Goal: Task Accomplishment & Management: Complete application form

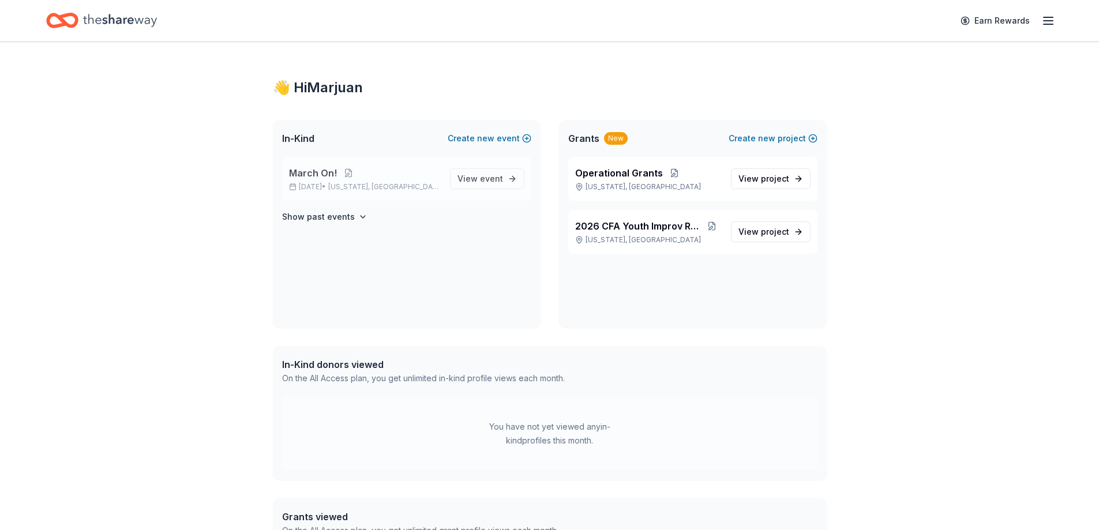
click at [425, 175] on p "March On!" at bounding box center [365, 173] width 152 height 14
click at [470, 174] on span "View event" at bounding box center [481, 179] width 46 height 14
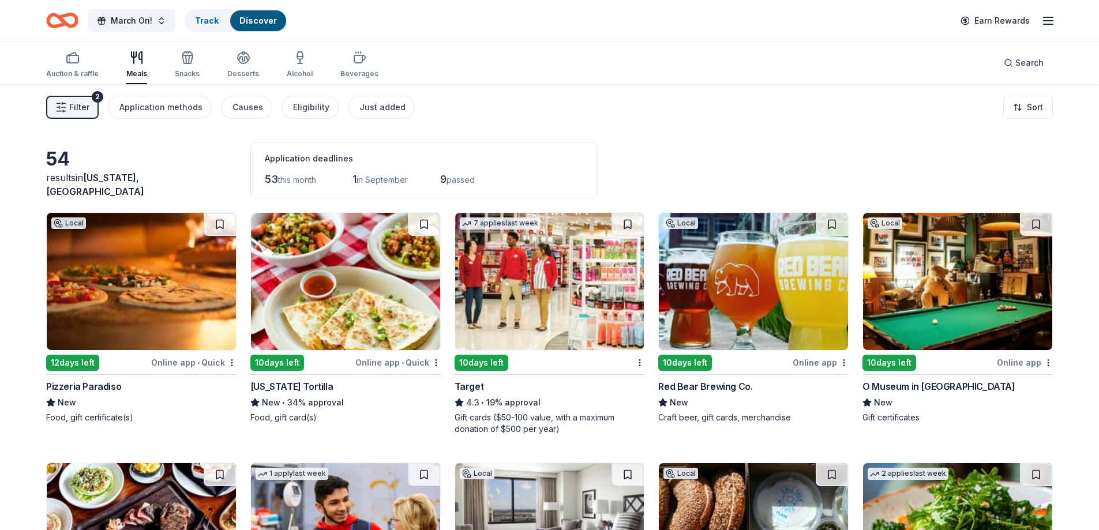
click at [394, 262] on img at bounding box center [345, 281] width 189 height 137
click at [152, 287] on img at bounding box center [141, 281] width 189 height 137
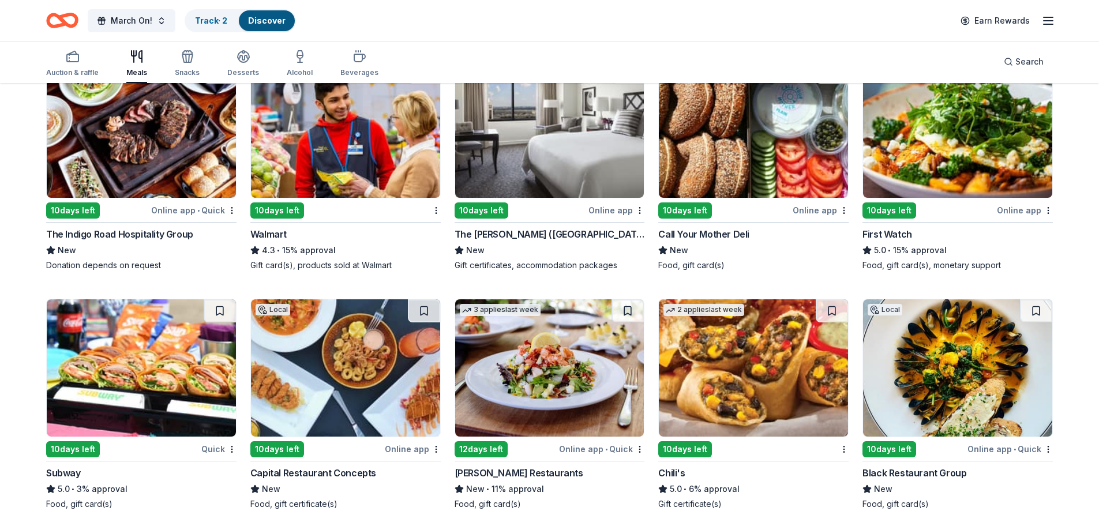
scroll to position [404, 0]
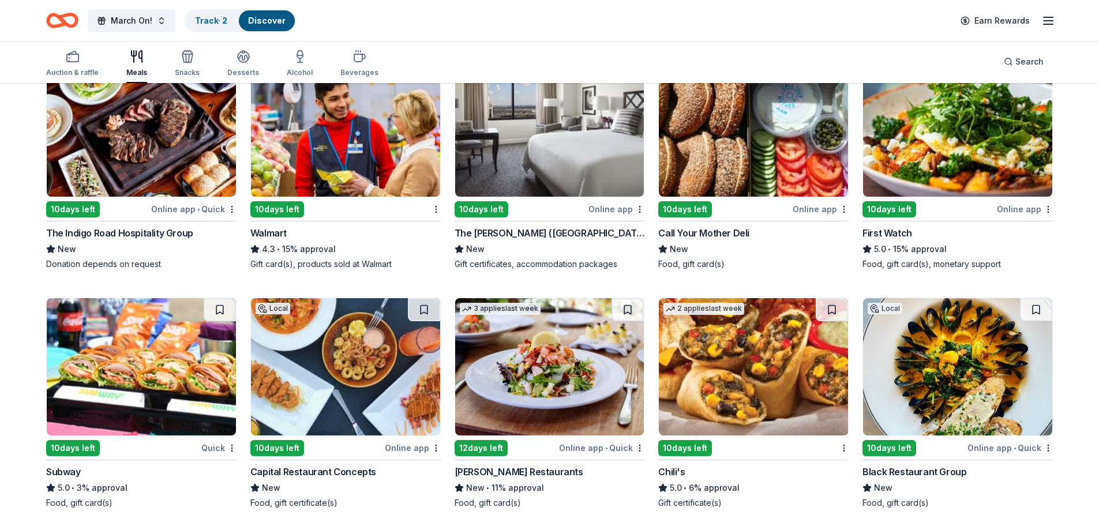
click at [119, 359] on img at bounding box center [141, 366] width 189 height 137
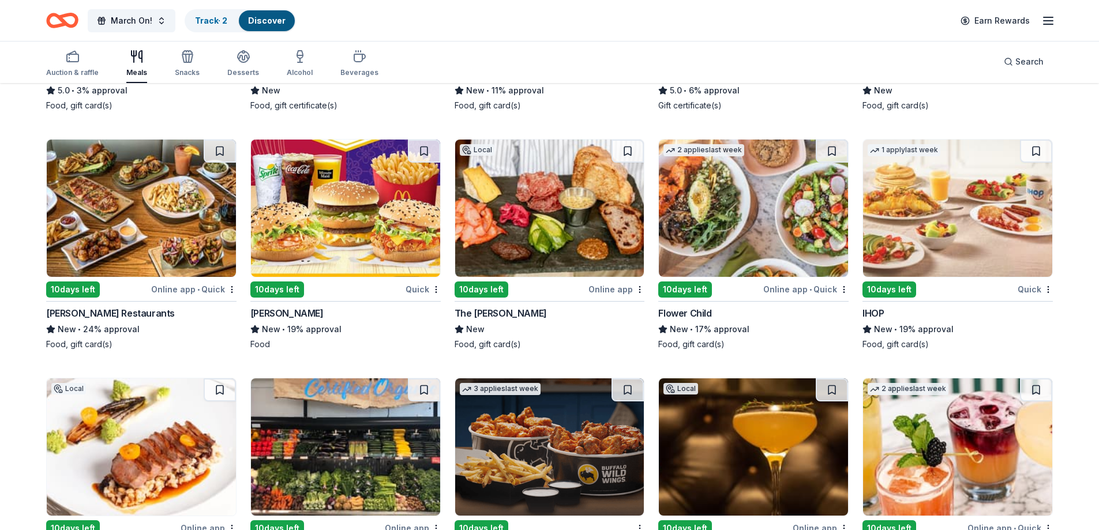
scroll to position [809, 0]
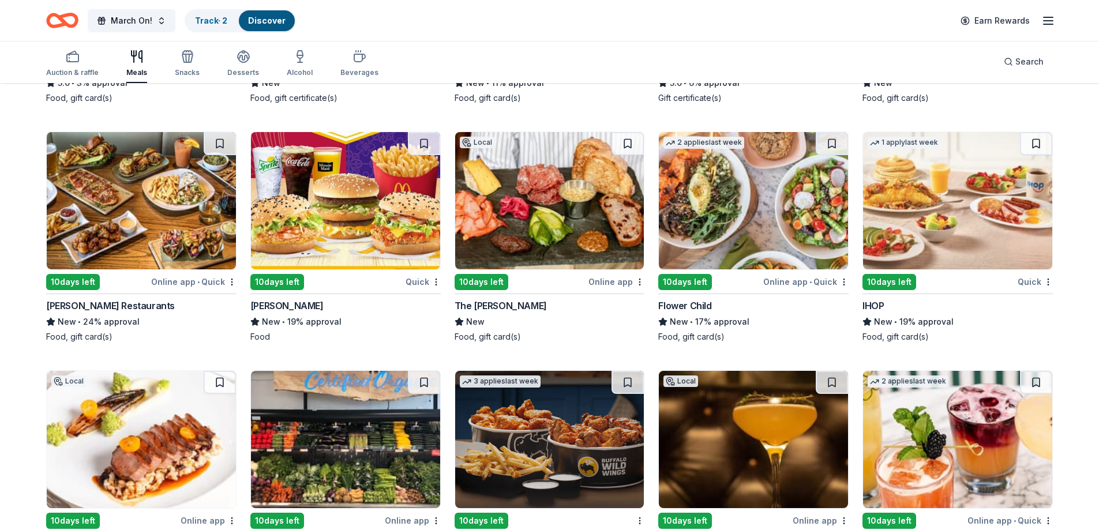
click at [779, 215] on img at bounding box center [753, 200] width 189 height 137
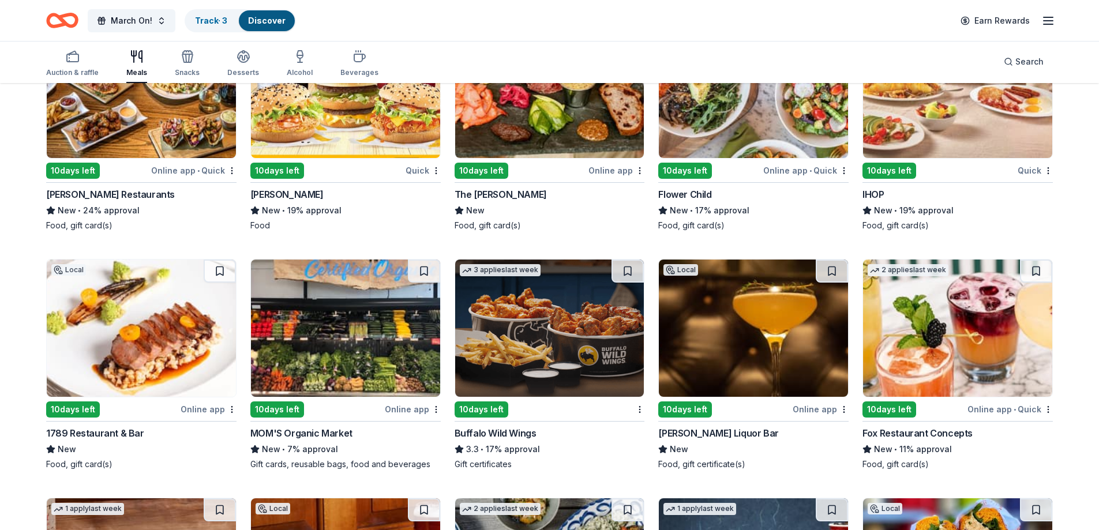
scroll to position [924, 0]
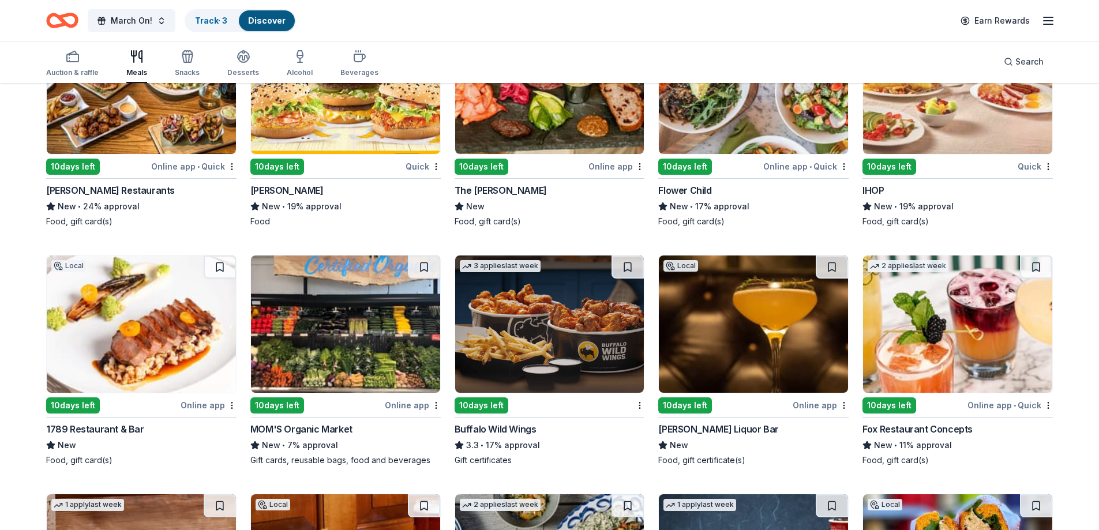
click at [968, 102] on img at bounding box center [957, 85] width 189 height 137
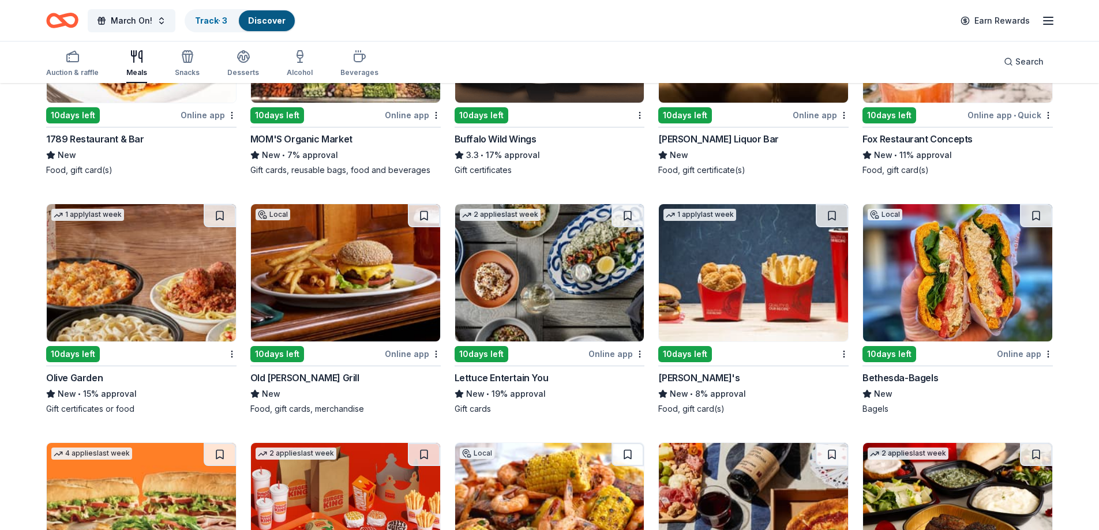
scroll to position [1305, 0]
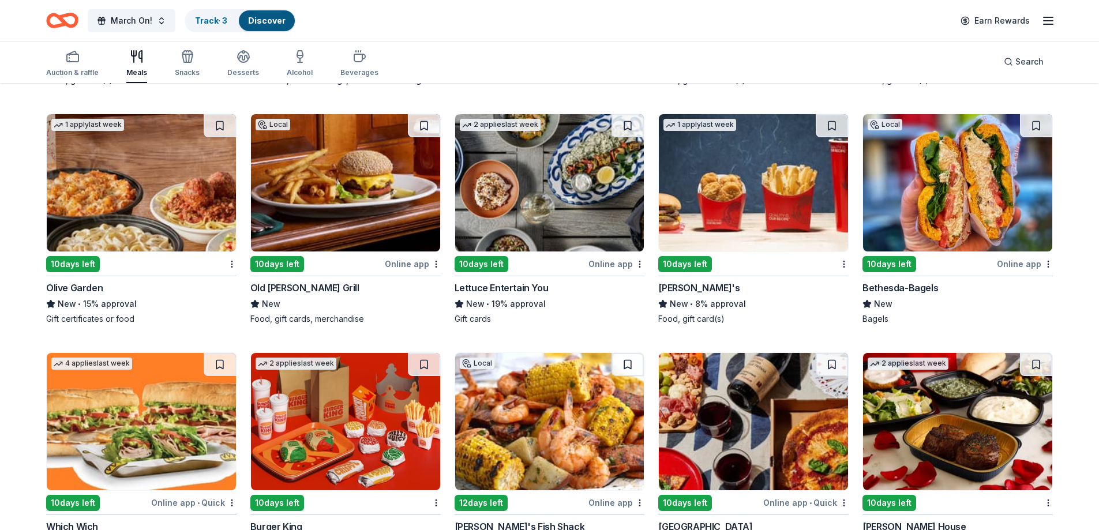
click at [977, 201] on img at bounding box center [957, 182] width 189 height 137
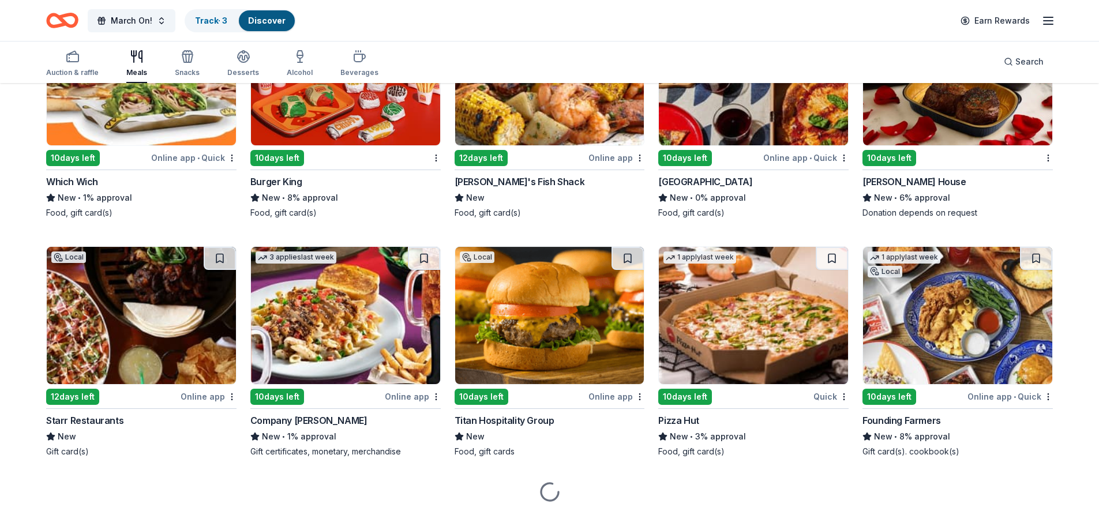
scroll to position [1669, 0]
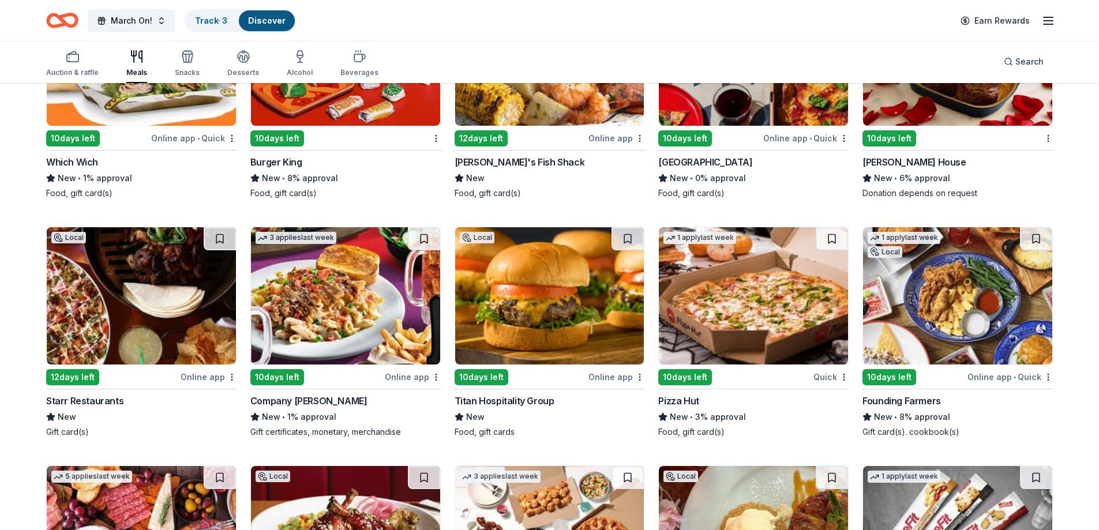
click at [748, 306] on img at bounding box center [753, 295] width 189 height 137
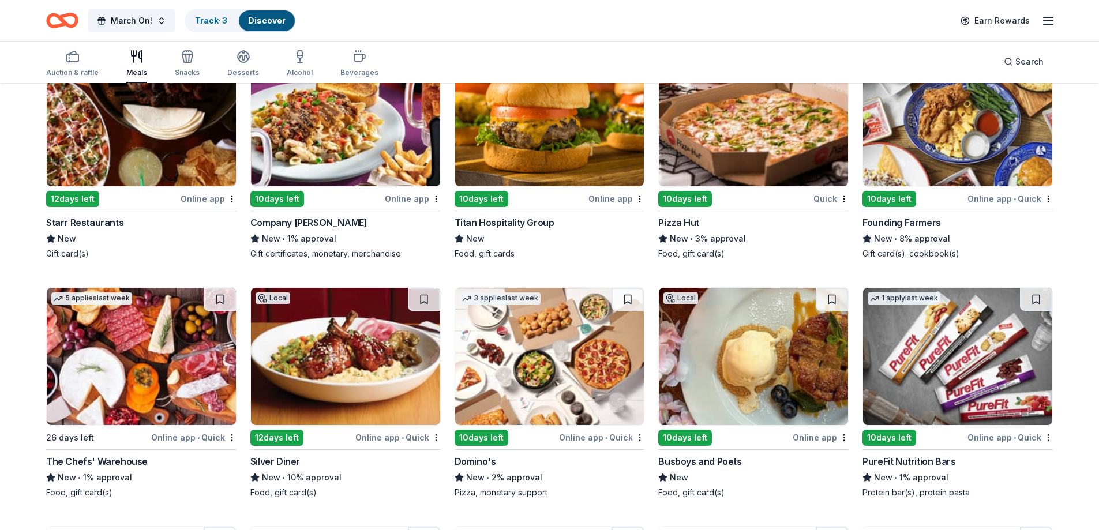
scroll to position [1958, 0]
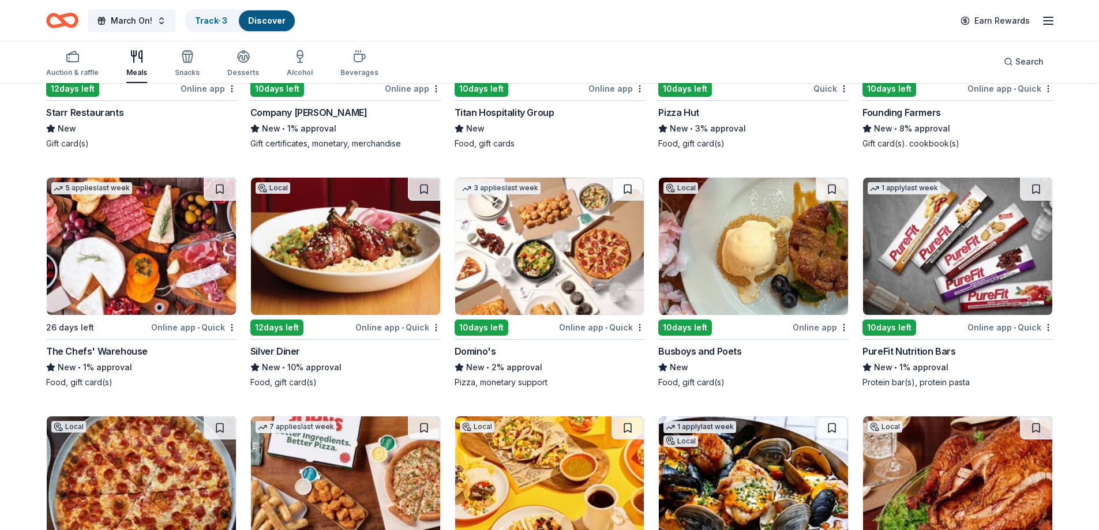
click at [735, 259] on img at bounding box center [753, 246] width 189 height 137
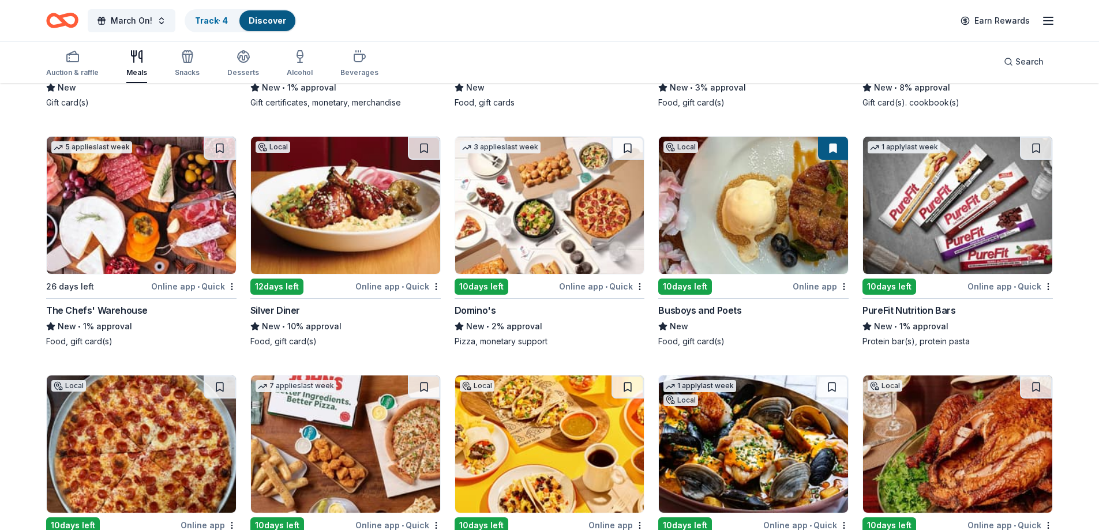
scroll to position [2147, 0]
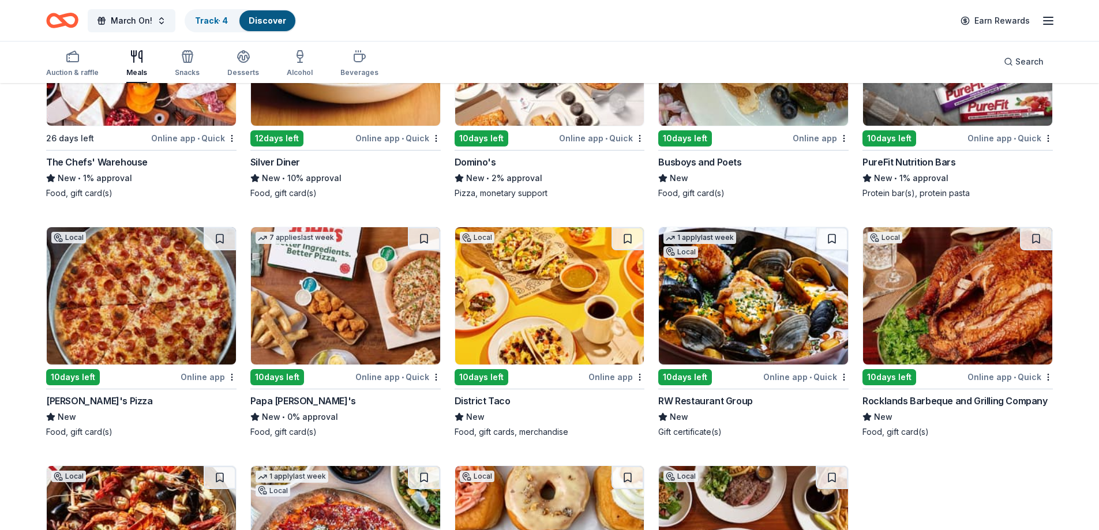
click at [151, 288] on img at bounding box center [141, 295] width 189 height 137
click at [207, 18] on link "Track · 5" at bounding box center [211, 21] width 32 height 10
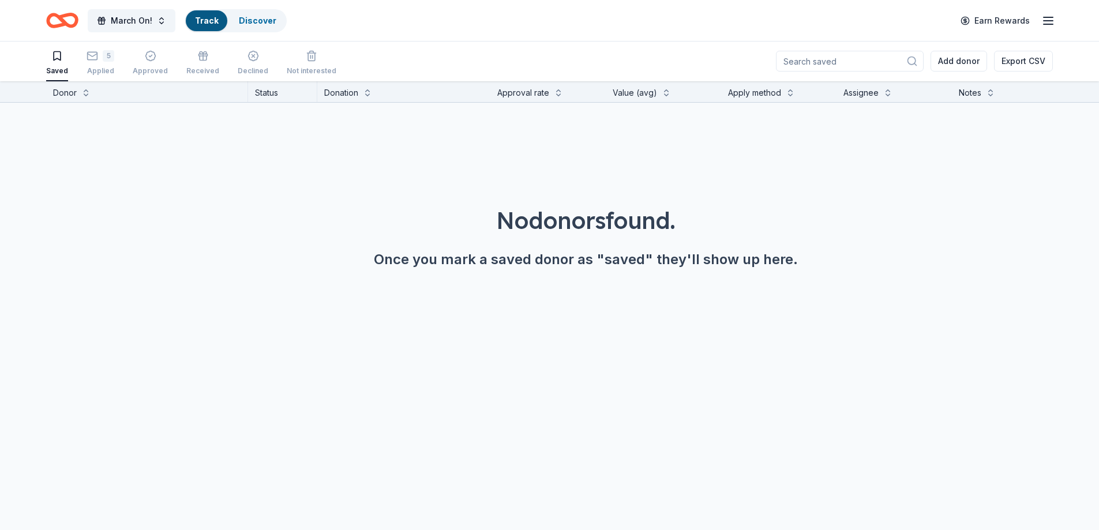
click at [218, 21] on div "Track" at bounding box center [207, 20] width 42 height 21
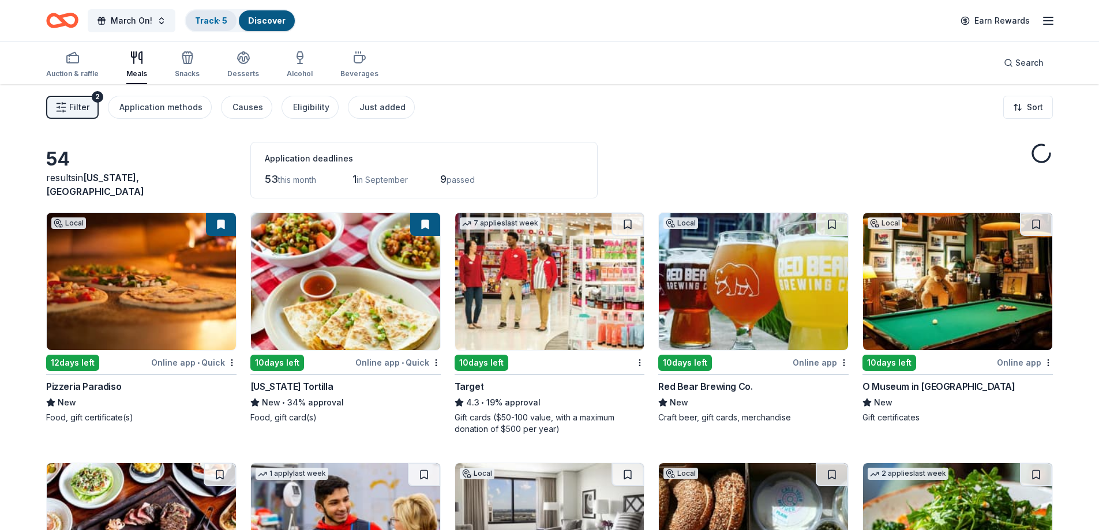
click at [206, 21] on link "Track · 5" at bounding box center [211, 21] width 32 height 10
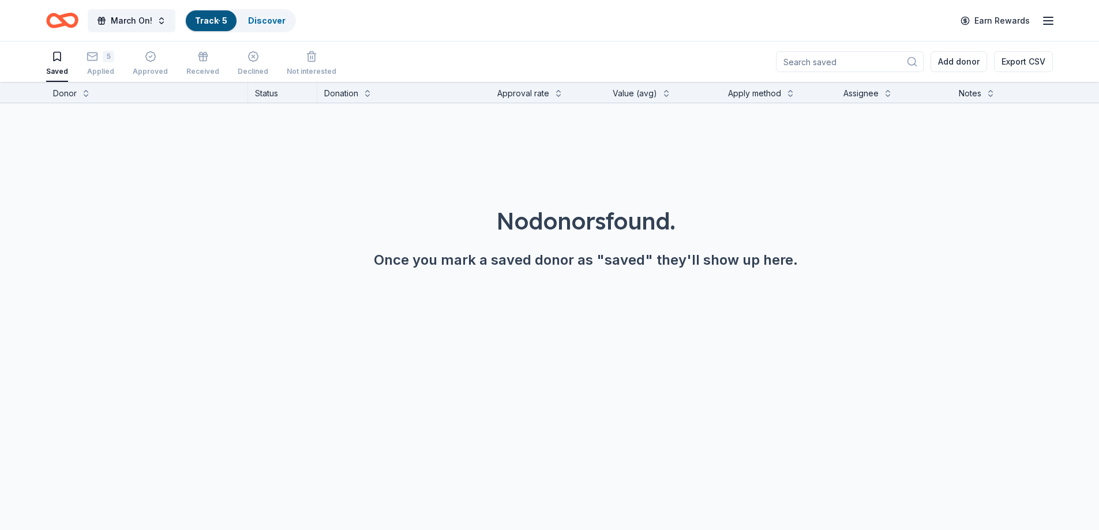
click at [211, 21] on link "Track · 5" at bounding box center [211, 21] width 32 height 10
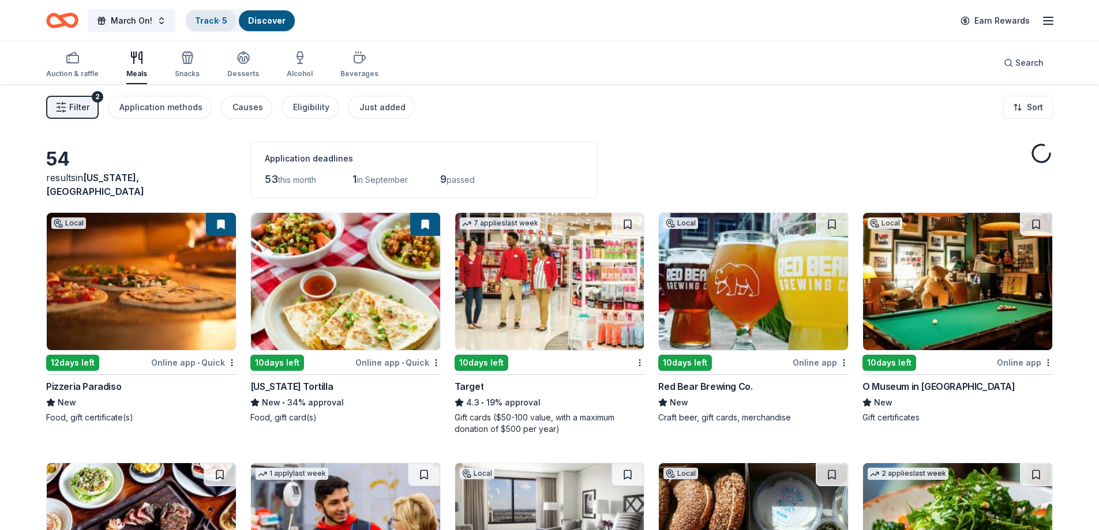
click at [194, 20] on div "Track · 5" at bounding box center [211, 20] width 51 height 21
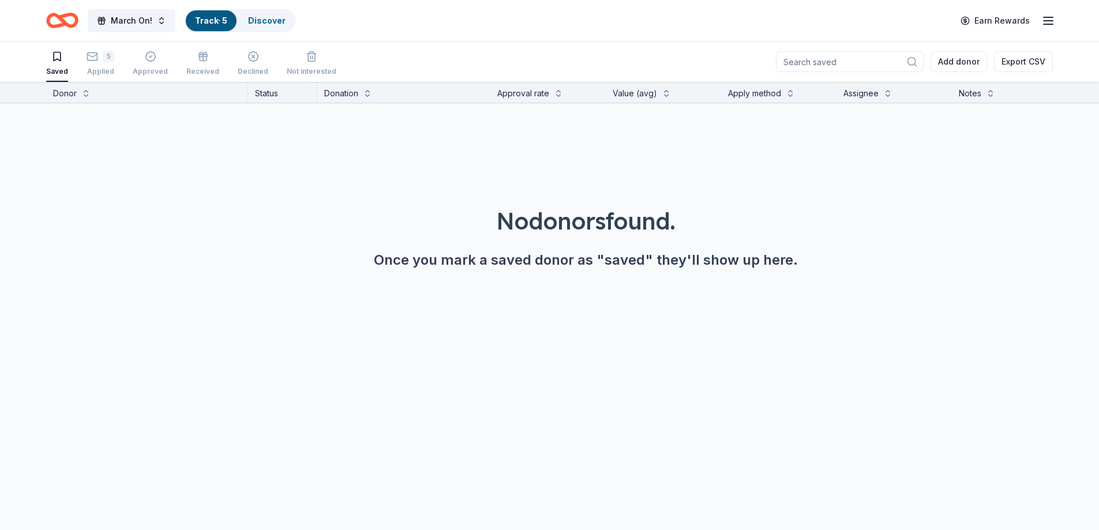
scroll to position [1, 0]
click at [384, 24] on div "March On! Track · 5 Discover Earn Rewards" at bounding box center [549, 20] width 1007 height 27
click at [103, 61] on div "5" at bounding box center [109, 56] width 12 height 12
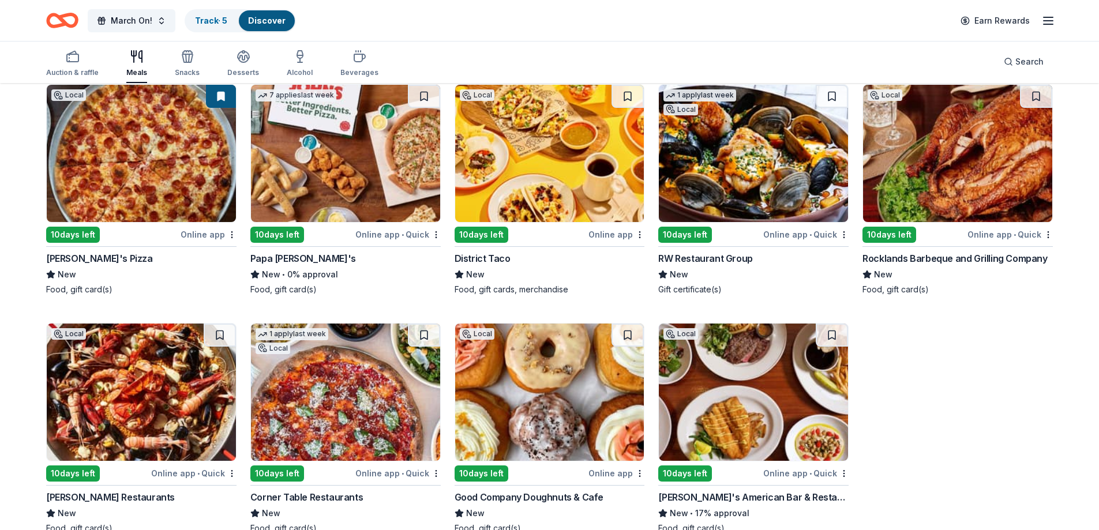
scroll to position [2317, 0]
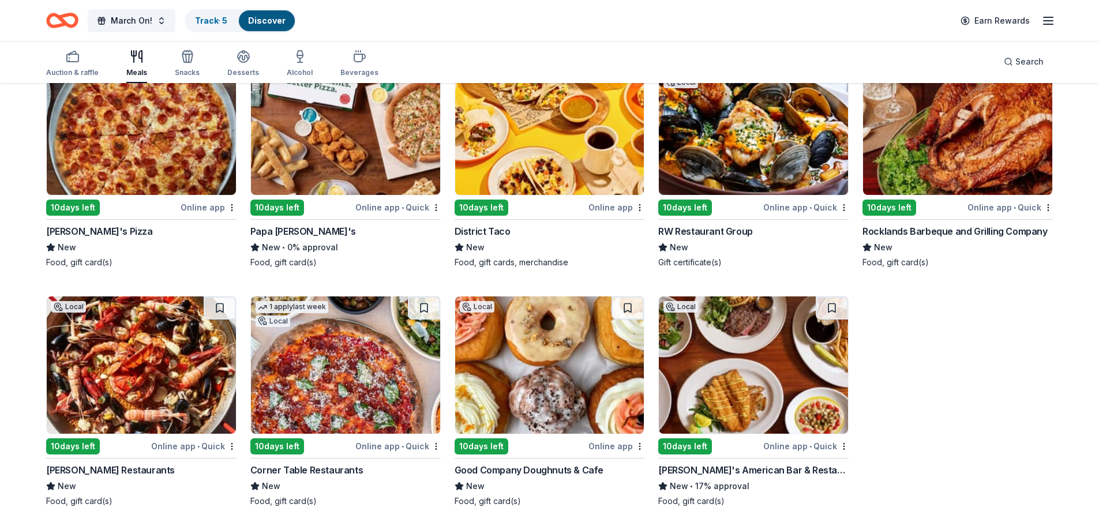
click at [795, 372] on img at bounding box center [753, 365] width 189 height 137
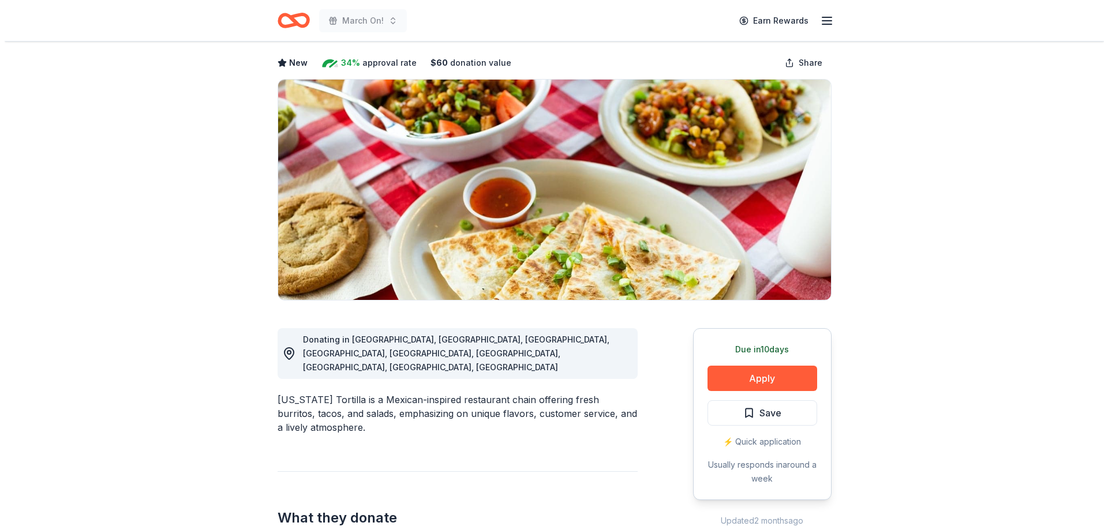
scroll to position [115, 0]
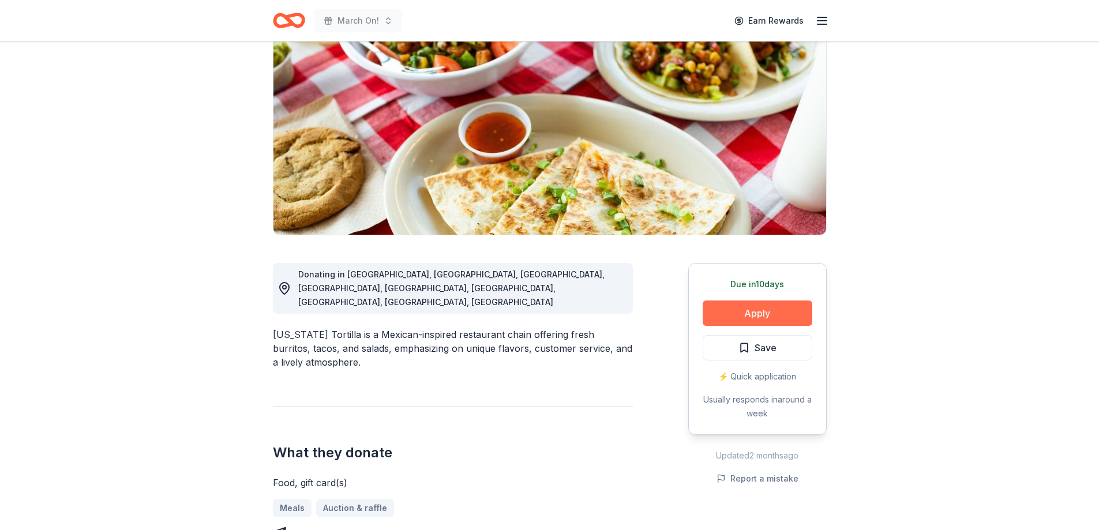
click at [731, 312] on button "Apply" at bounding box center [758, 313] width 110 height 25
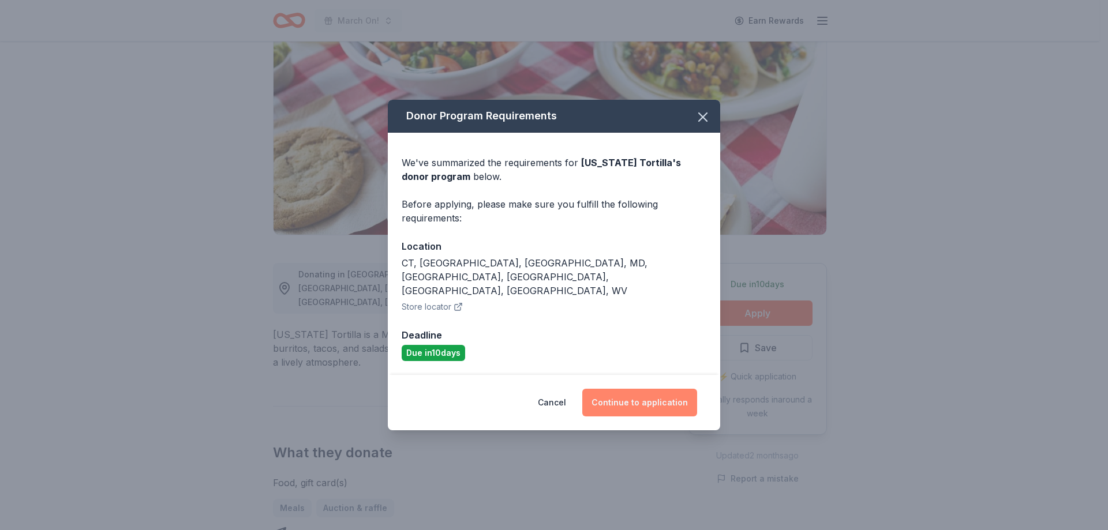
click at [640, 389] on button "Continue to application" at bounding box center [639, 403] width 115 height 28
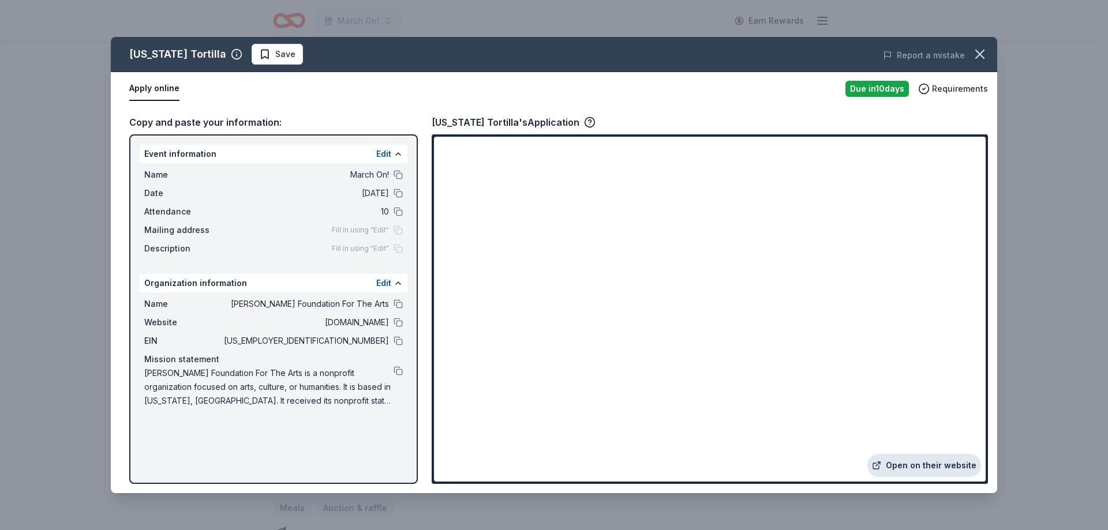
click at [913, 460] on link "Open on their website" at bounding box center [924, 465] width 114 height 23
click at [259, 54] on span "Save" at bounding box center [277, 54] width 36 height 14
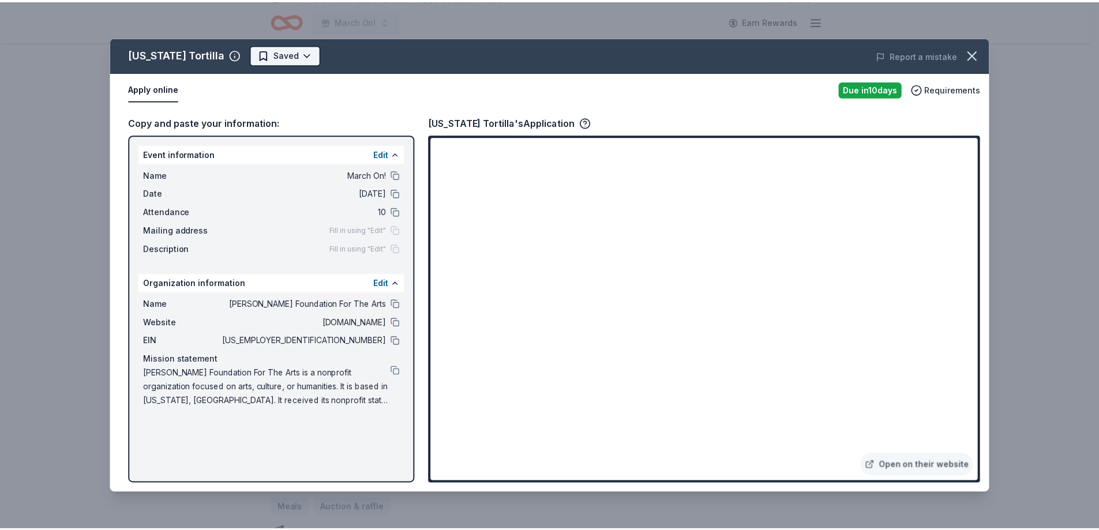
scroll to position [0, 0]
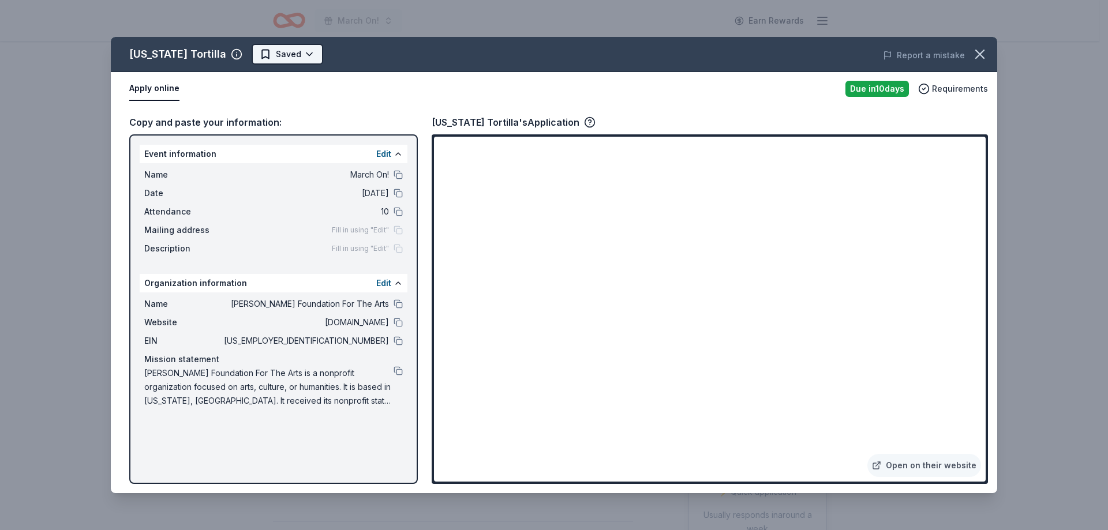
click at [278, 56] on html "March On! Earn Rewards Due in 10 days Share California Tortilla New 34% approva…" at bounding box center [554, 265] width 1108 height 530
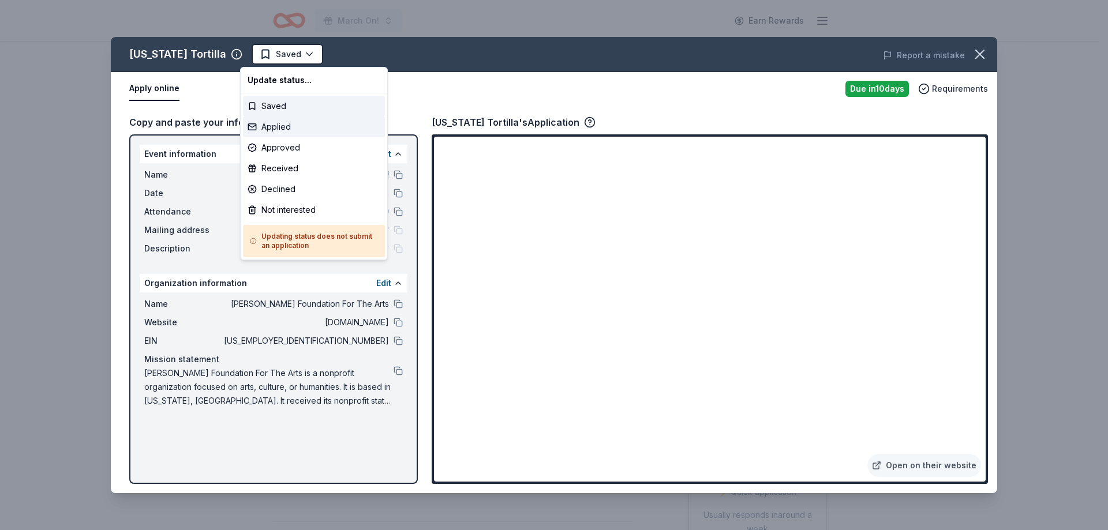
click at [278, 131] on div "Applied" at bounding box center [314, 127] width 142 height 21
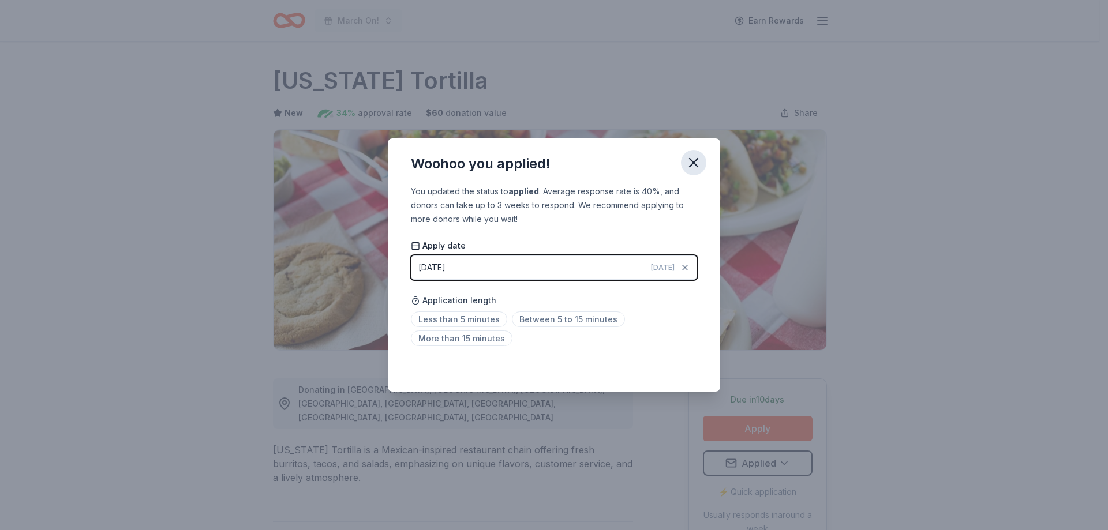
click at [695, 167] on icon "button" at bounding box center [693, 163] width 16 height 16
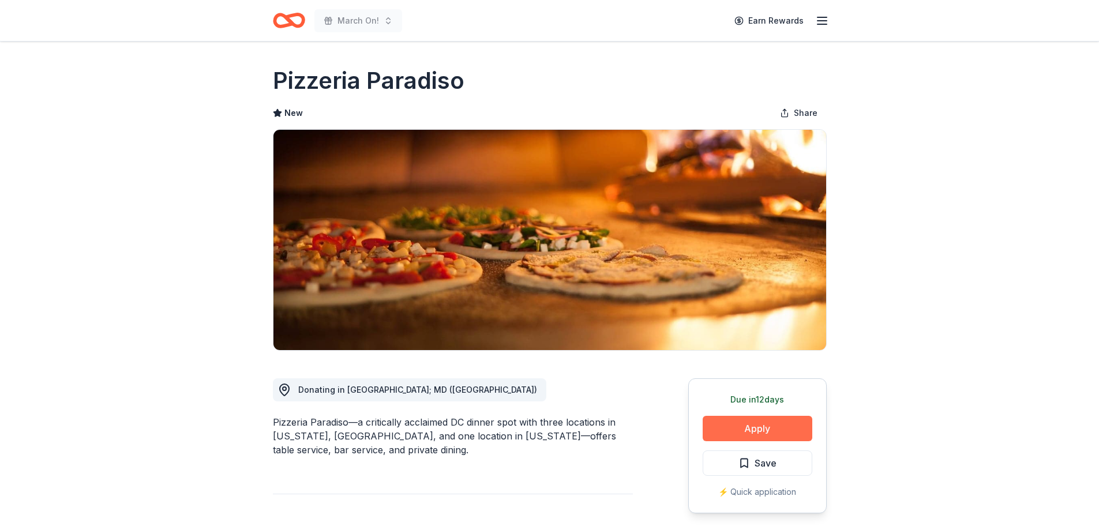
click at [767, 430] on button "Apply" at bounding box center [758, 428] width 110 height 25
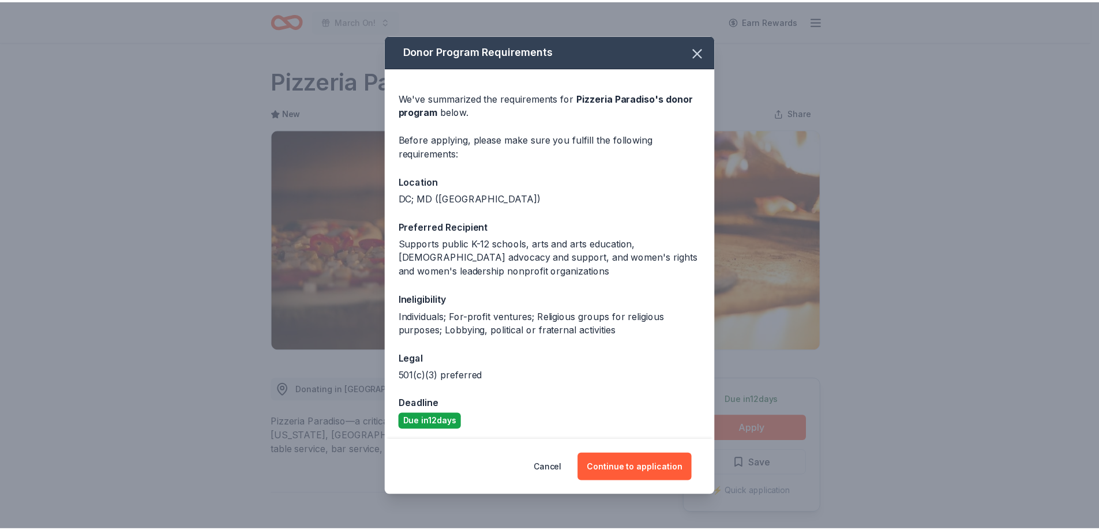
scroll to position [3, 0]
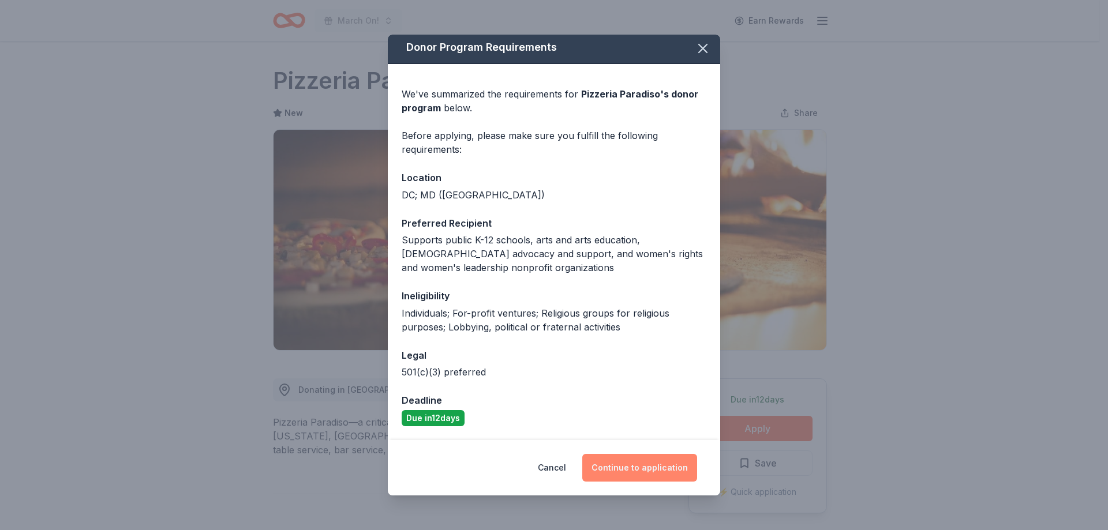
click at [648, 463] on button "Continue to application" at bounding box center [639, 468] width 115 height 28
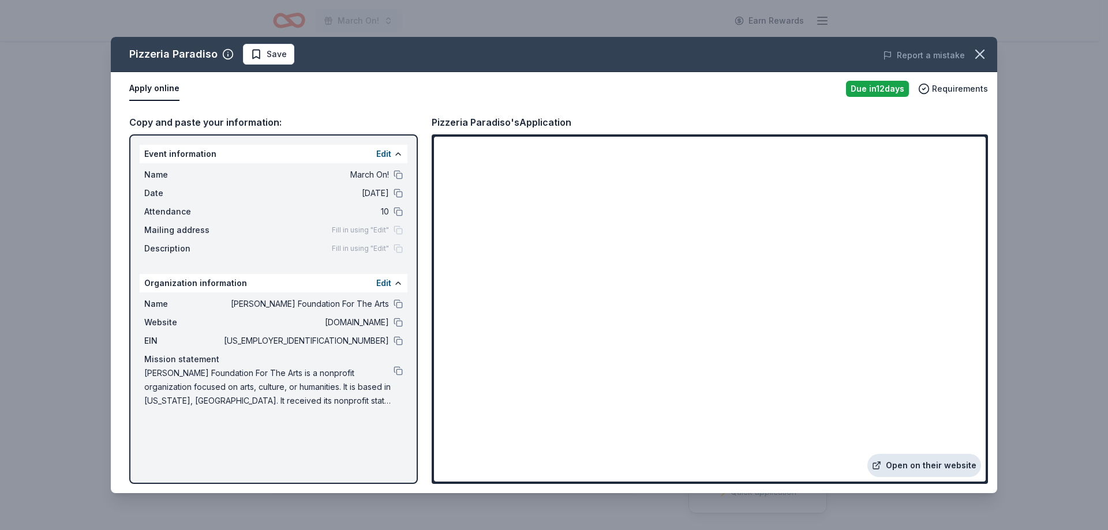
click at [924, 463] on link "Open on their website" at bounding box center [924, 465] width 114 height 23
click at [250, 54] on span "Save" at bounding box center [268, 54] width 36 height 14
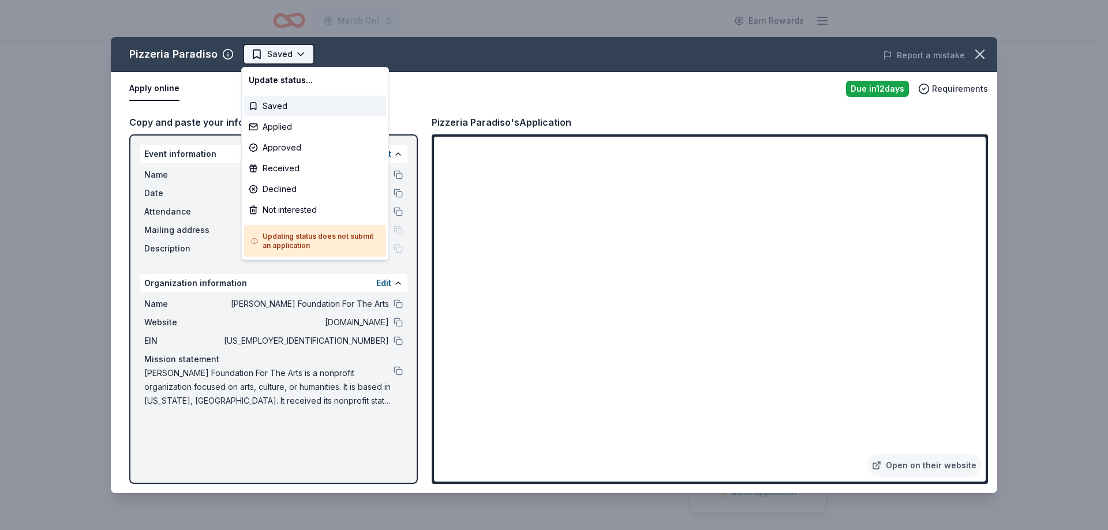
click at [290, 50] on html "March On! Earn Rewards Due in 12 days Share Pizzeria Paradiso New Share Donatin…" at bounding box center [554, 265] width 1108 height 530
click at [305, 122] on div "Applied" at bounding box center [315, 127] width 142 height 21
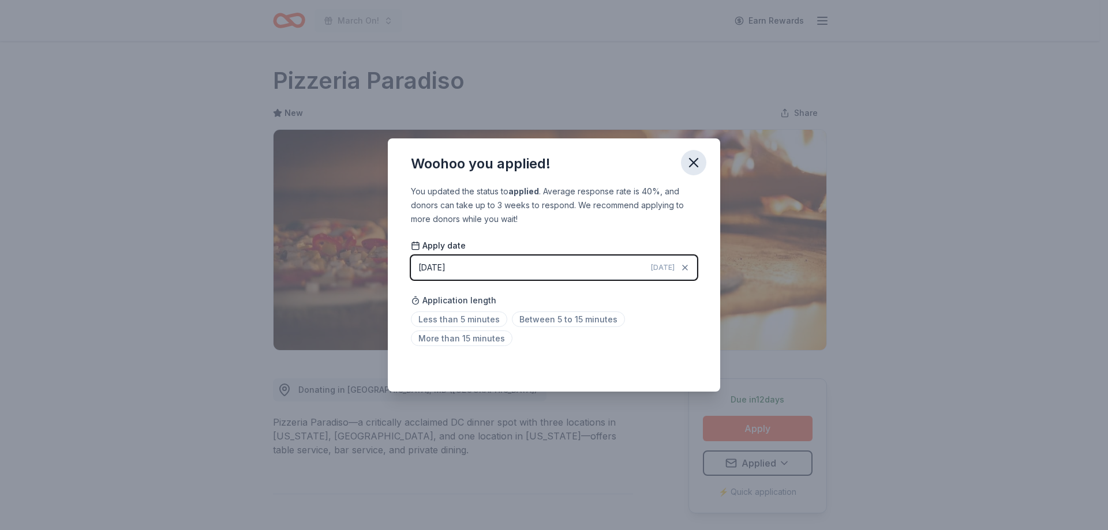
click at [696, 166] on icon "button" at bounding box center [693, 163] width 8 height 8
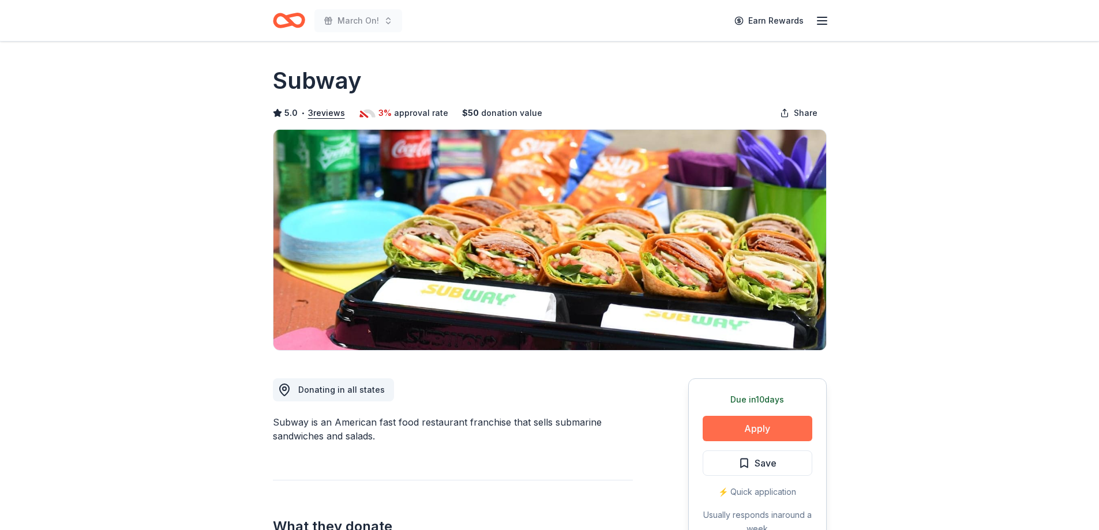
click at [765, 428] on button "Apply" at bounding box center [758, 428] width 110 height 25
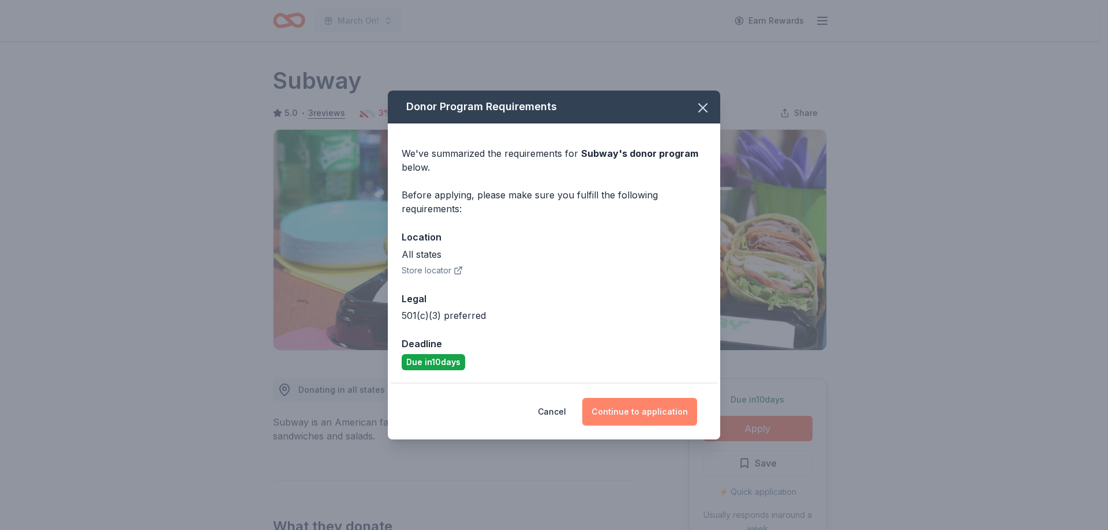
click at [659, 410] on button "Continue to application" at bounding box center [639, 412] width 115 height 28
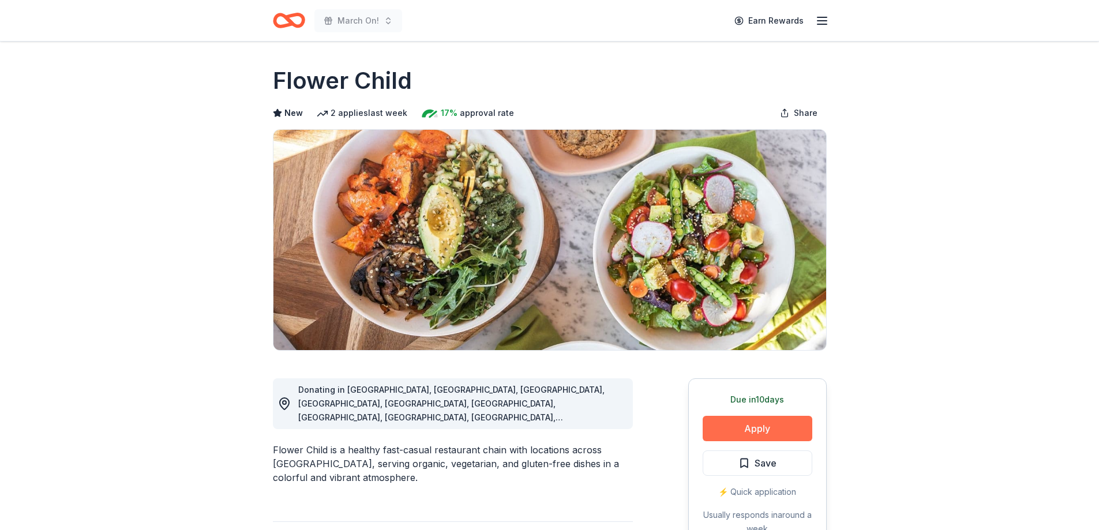
click at [747, 435] on button "Apply" at bounding box center [758, 428] width 110 height 25
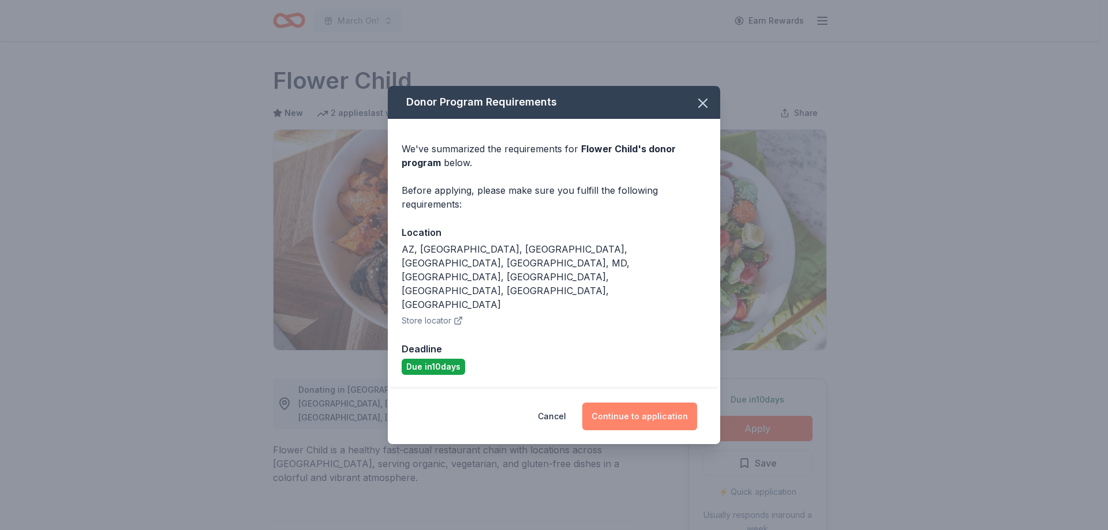
click at [637, 403] on button "Continue to application" at bounding box center [639, 417] width 115 height 28
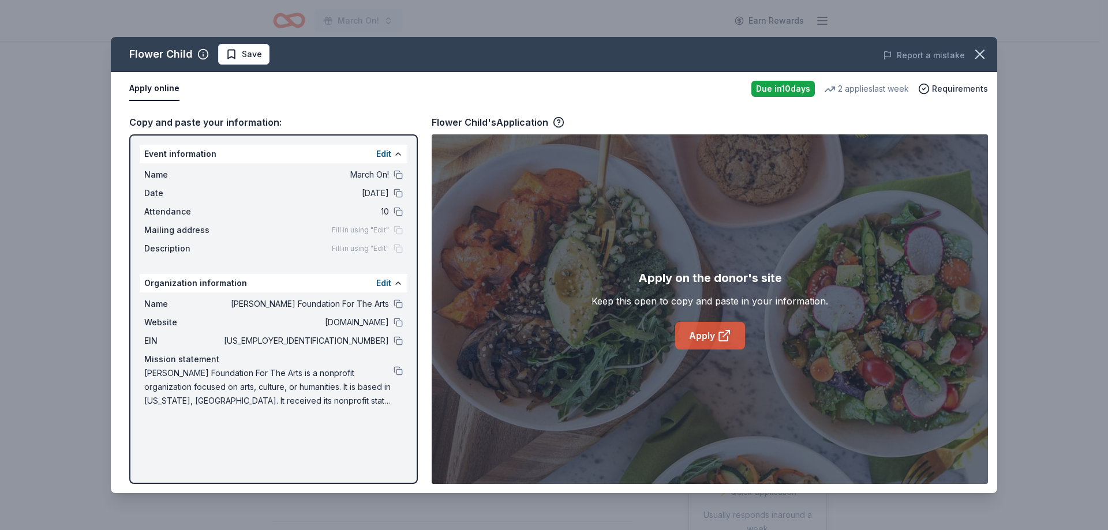
click at [704, 336] on link "Apply" at bounding box center [710, 336] width 70 height 28
click at [248, 51] on span "Save" at bounding box center [252, 54] width 20 height 14
click at [266, 50] on html "March On! Earn Rewards Due in 10 days Share Flower Child New 2 applies last wee…" at bounding box center [554, 265] width 1108 height 530
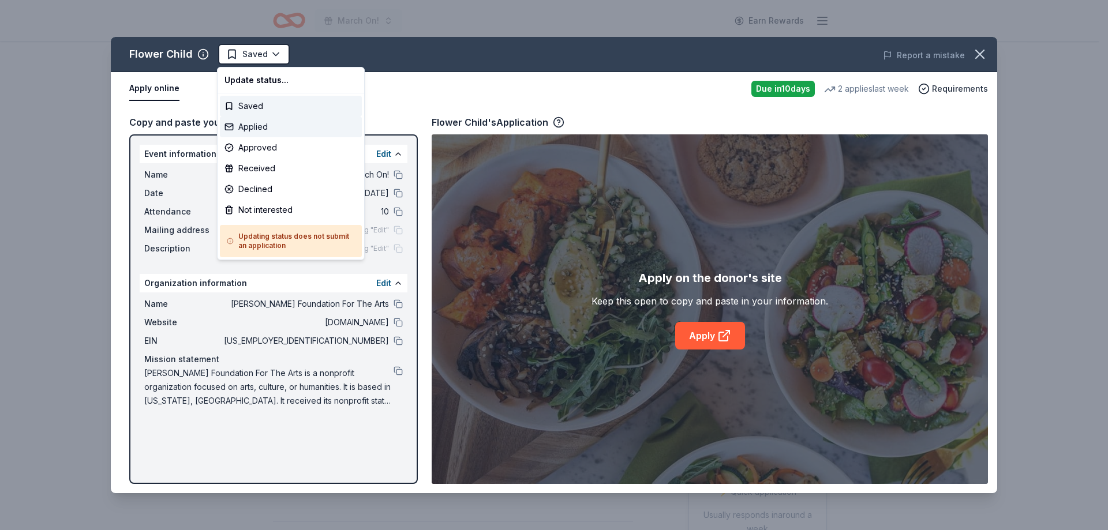
click at [289, 134] on div "Applied" at bounding box center [291, 127] width 142 height 21
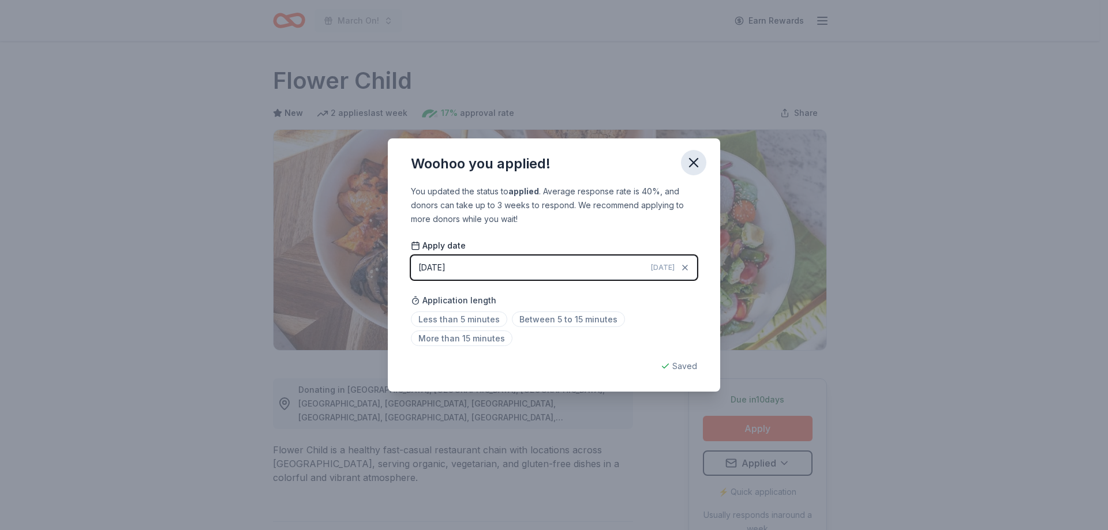
click at [695, 161] on icon "button" at bounding box center [693, 163] width 8 height 8
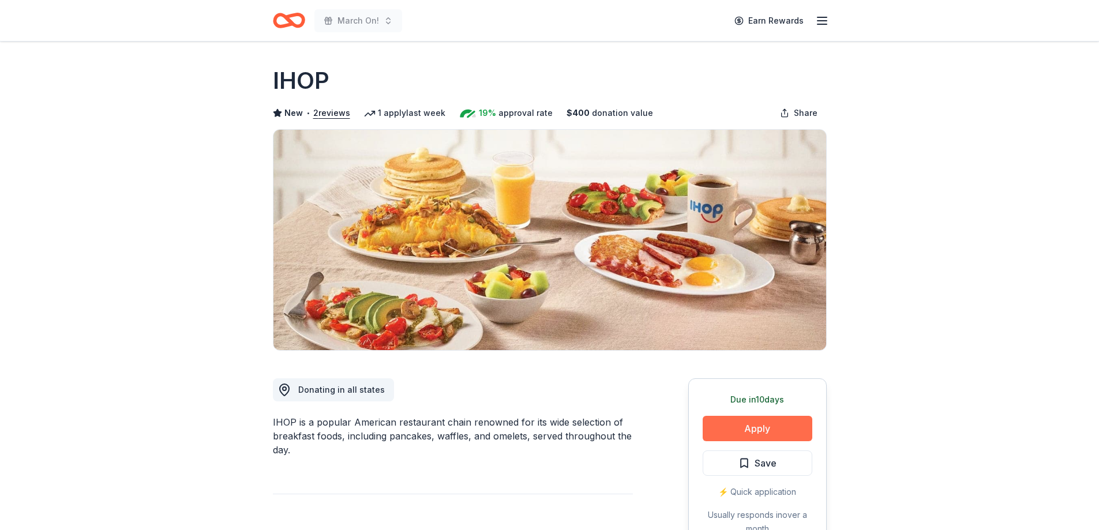
click at [735, 434] on button "Apply" at bounding box center [758, 428] width 110 height 25
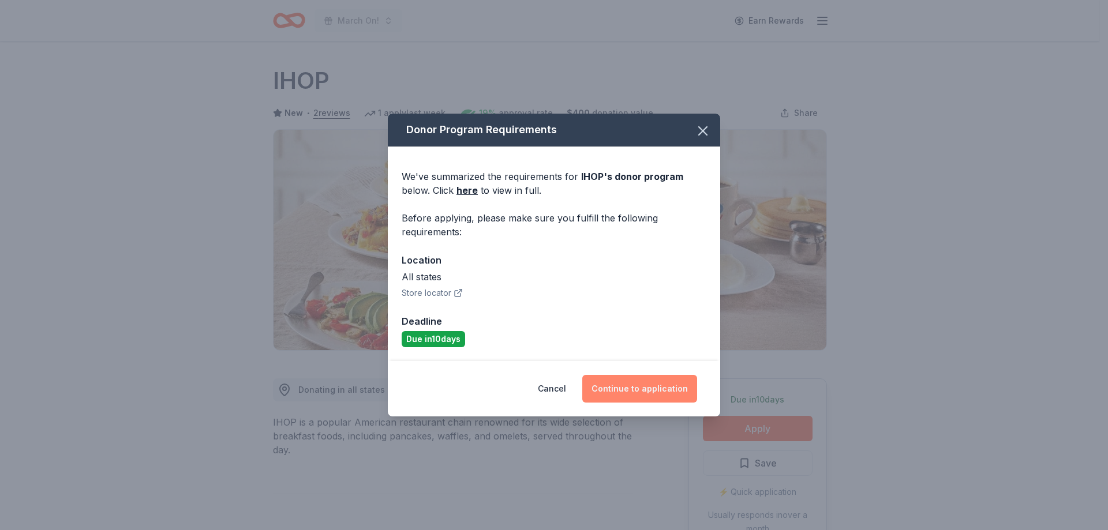
click at [632, 391] on button "Continue to application" at bounding box center [639, 389] width 115 height 28
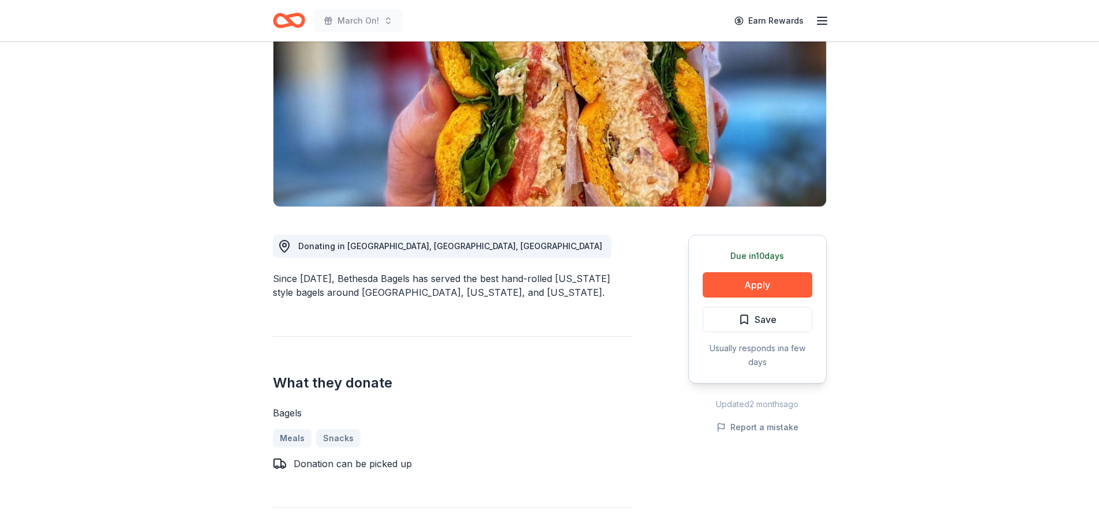
scroll to position [173, 0]
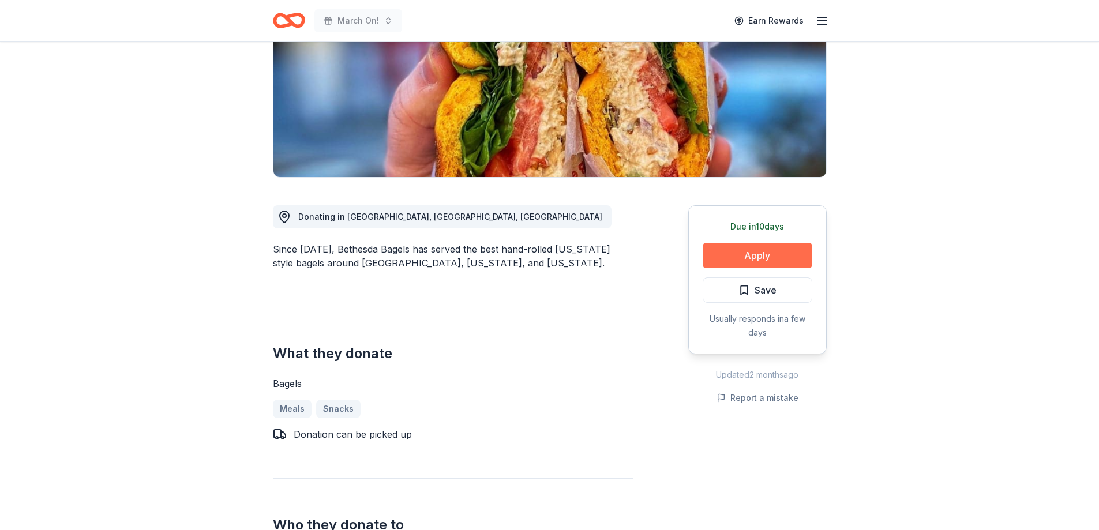
click at [776, 253] on button "Apply" at bounding box center [758, 255] width 110 height 25
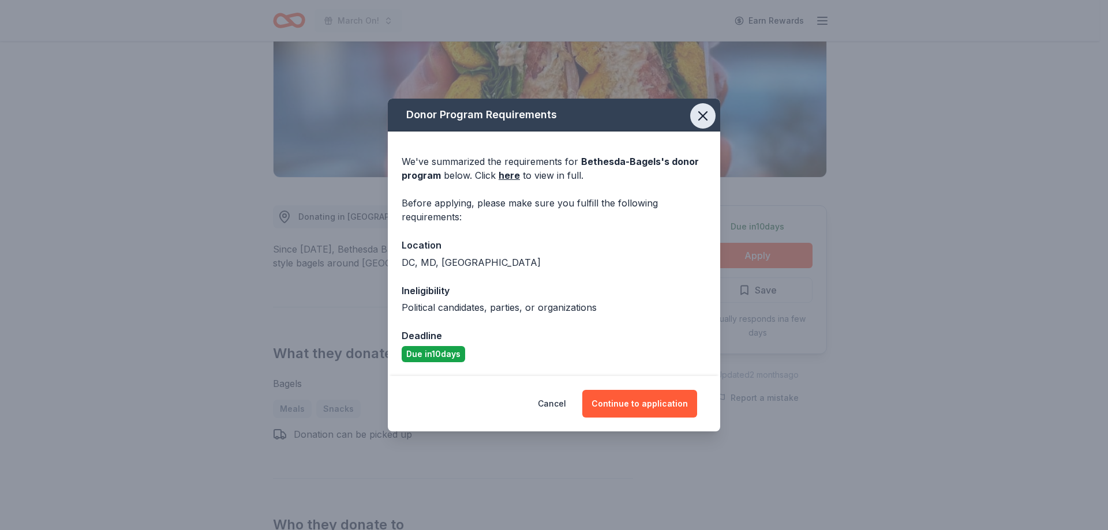
click at [706, 115] on icon "button" at bounding box center [703, 116] width 16 height 16
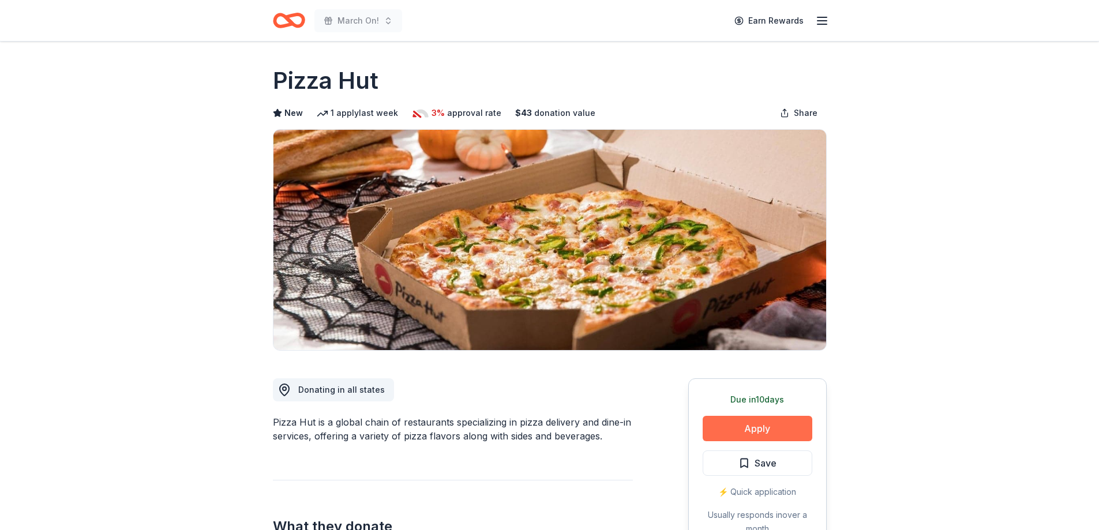
click at [763, 428] on button "Apply" at bounding box center [758, 428] width 110 height 25
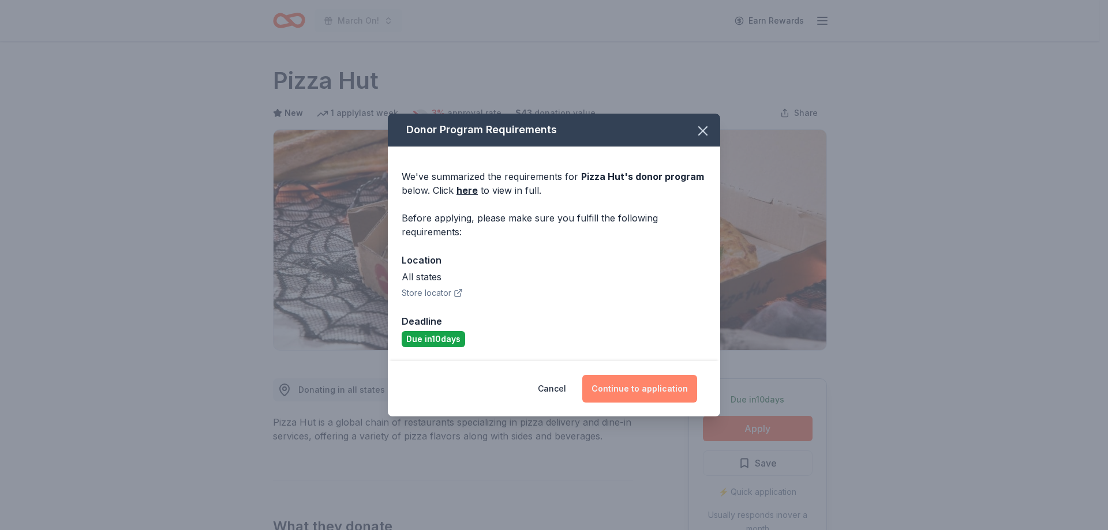
click at [655, 388] on button "Continue to application" at bounding box center [639, 389] width 115 height 28
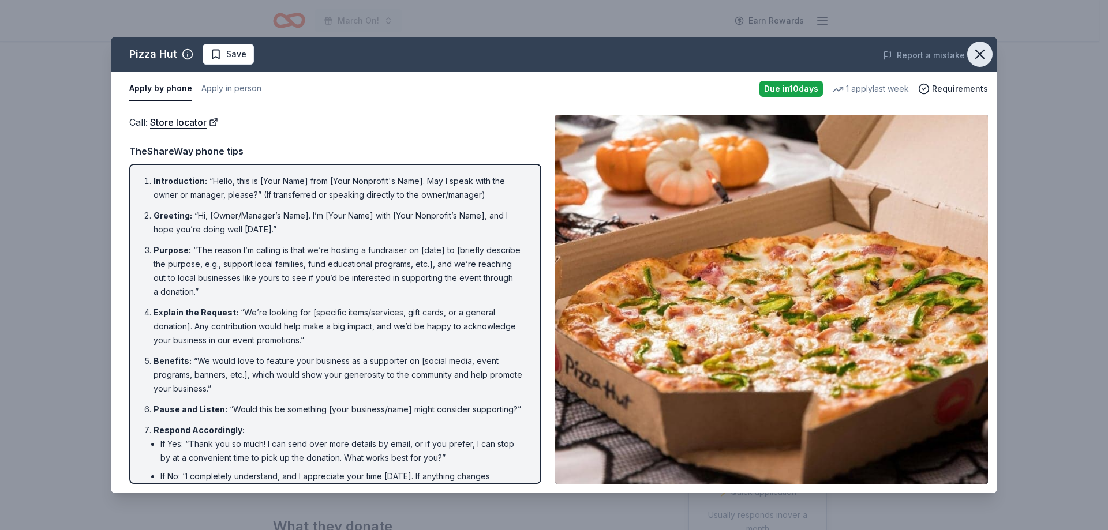
click at [981, 57] on icon "button" at bounding box center [980, 54] width 8 height 8
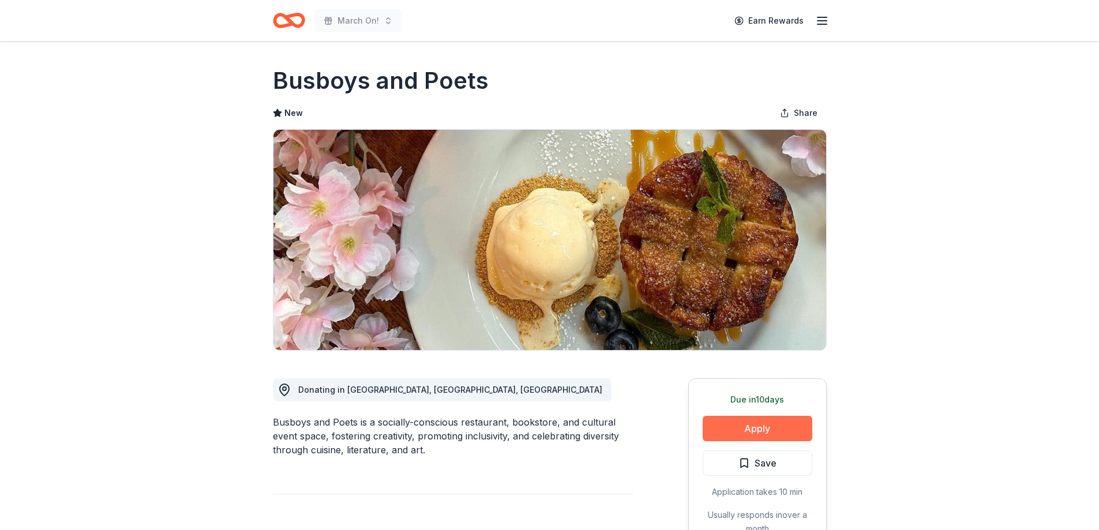
click at [758, 433] on button "Apply" at bounding box center [758, 428] width 110 height 25
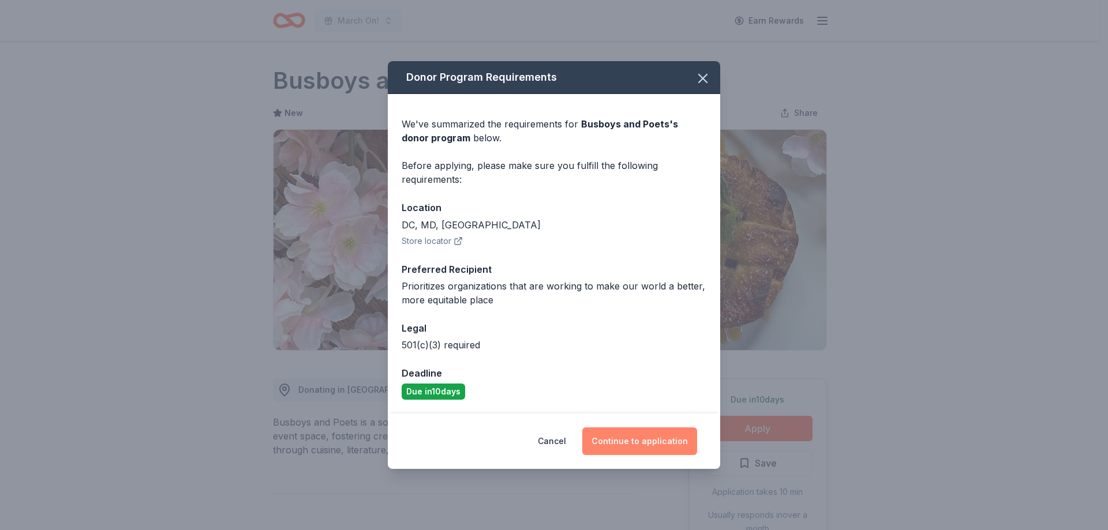
click at [659, 444] on button "Continue to application" at bounding box center [639, 442] width 115 height 28
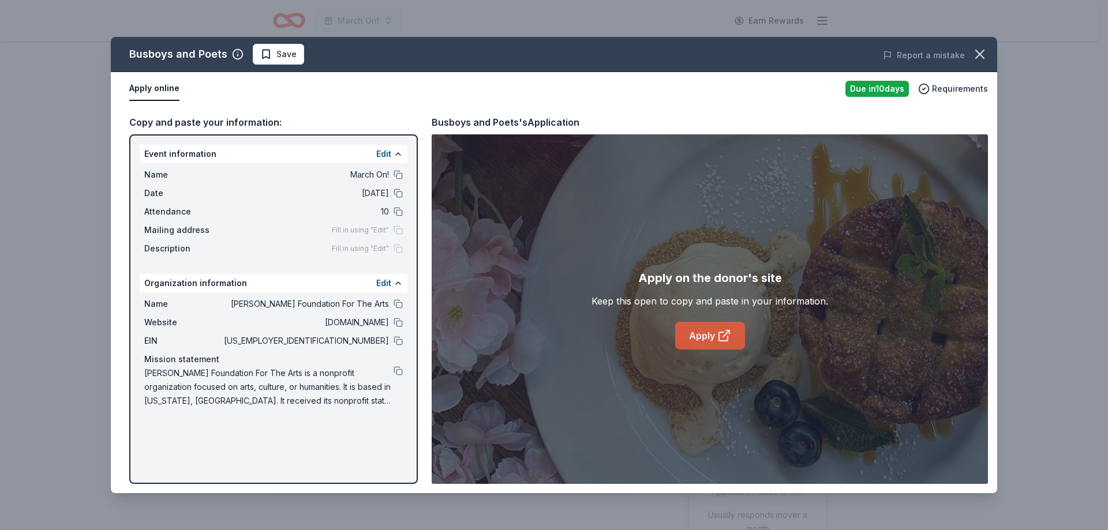
click at [714, 330] on link "Apply" at bounding box center [710, 336] width 70 height 28
click at [269, 56] on span "Save" at bounding box center [278, 54] width 36 height 14
click at [281, 58] on html "March On! Earn Rewards Due in 10 days Share Busboys and Poets New Share Donatin…" at bounding box center [554, 265] width 1108 height 530
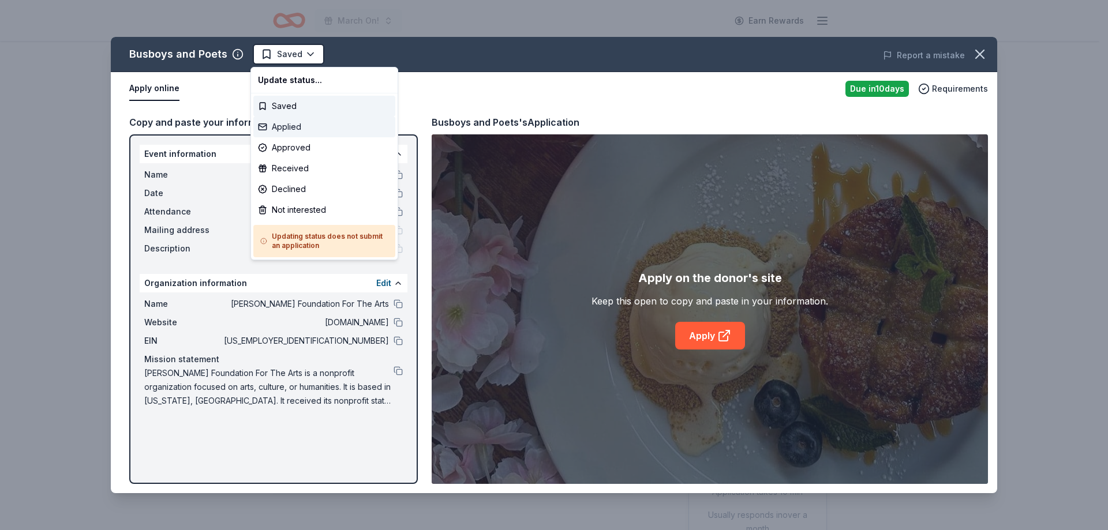
click at [300, 129] on div "Applied" at bounding box center [324, 127] width 142 height 21
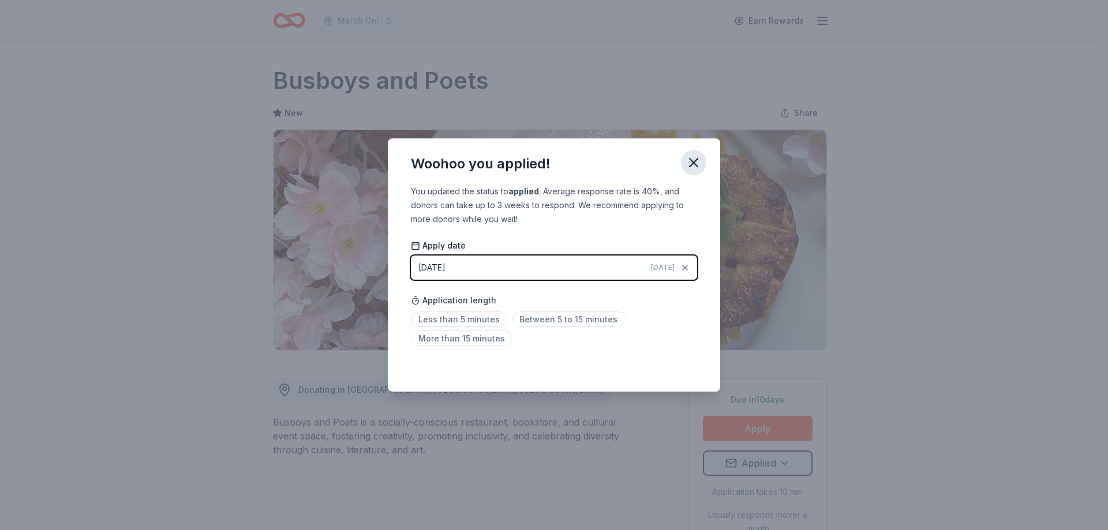
click at [689, 165] on icon "button" at bounding box center [693, 163] width 16 height 16
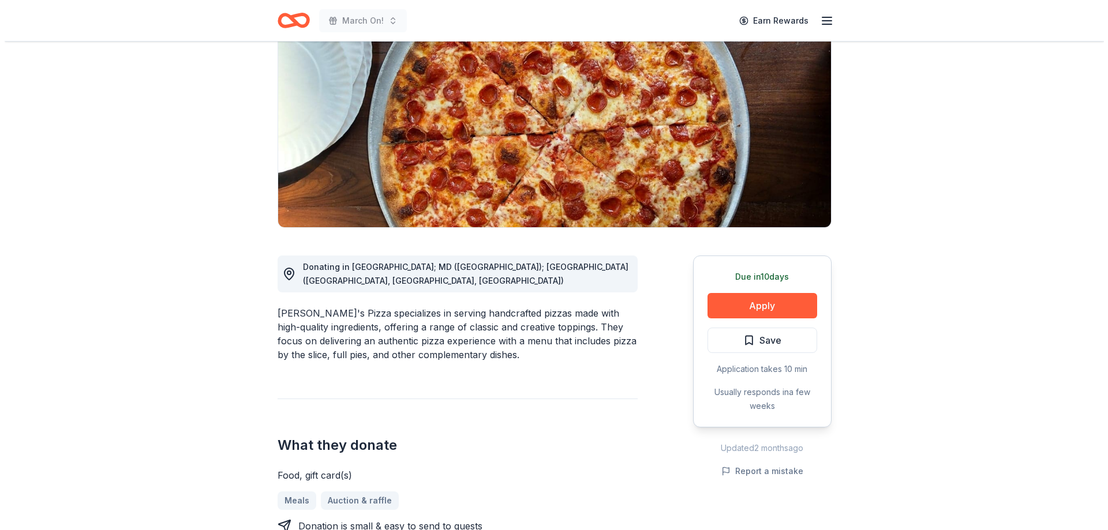
scroll to position [173, 0]
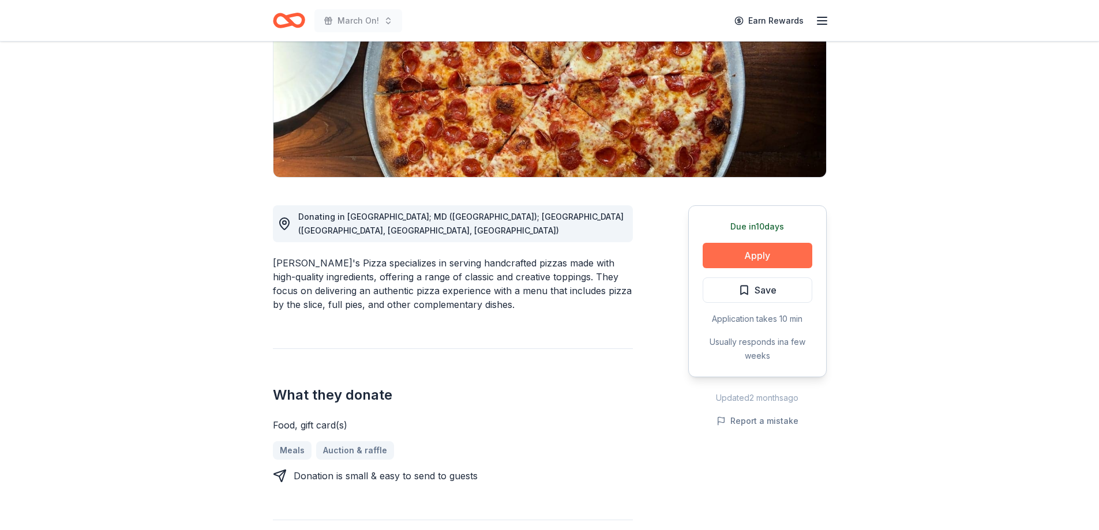
click at [749, 253] on button "Apply" at bounding box center [758, 255] width 110 height 25
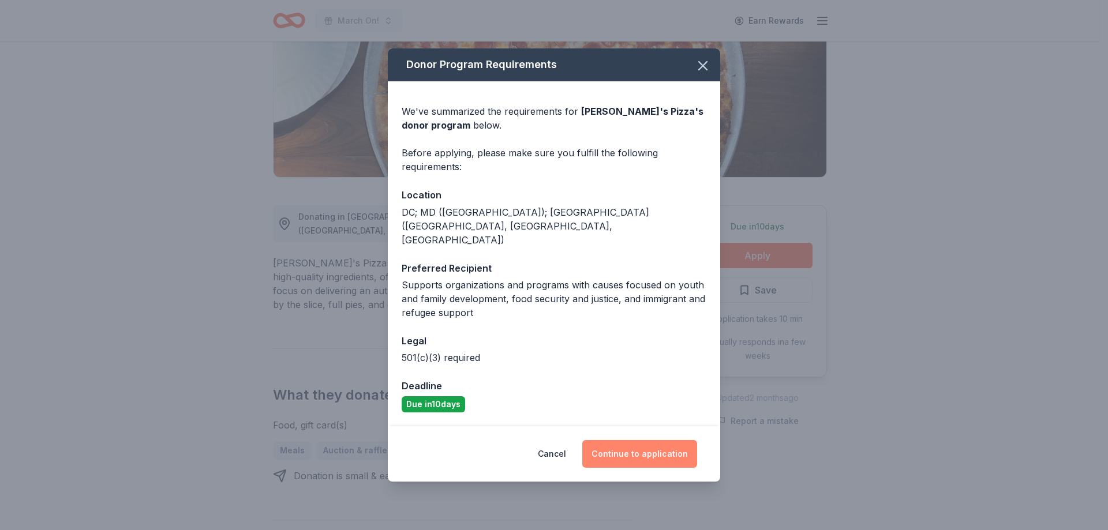
click at [649, 443] on button "Continue to application" at bounding box center [639, 454] width 115 height 28
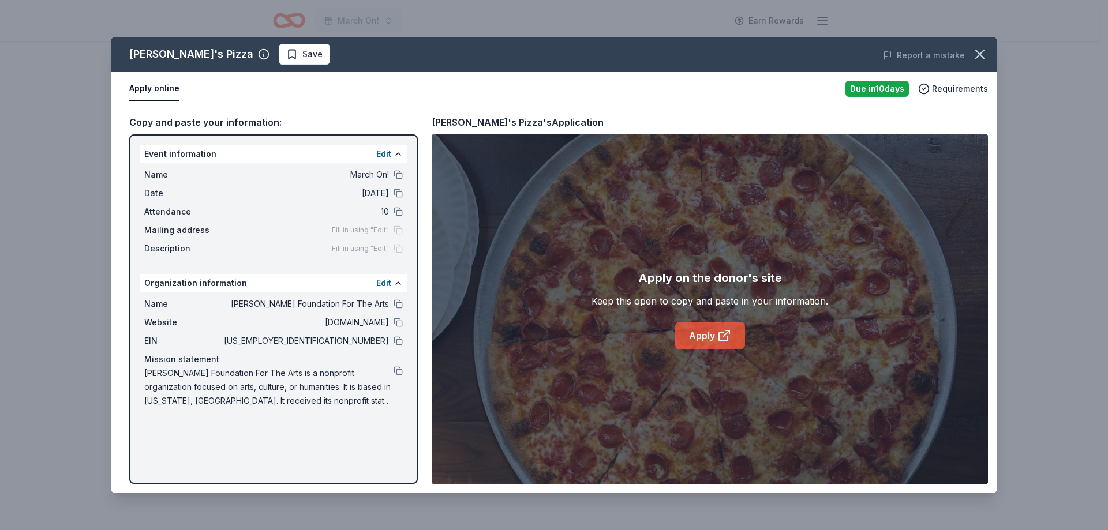
click at [717, 332] on icon at bounding box center [724, 336] width 14 height 14
click at [302, 58] on span "Save" at bounding box center [312, 54] width 20 height 14
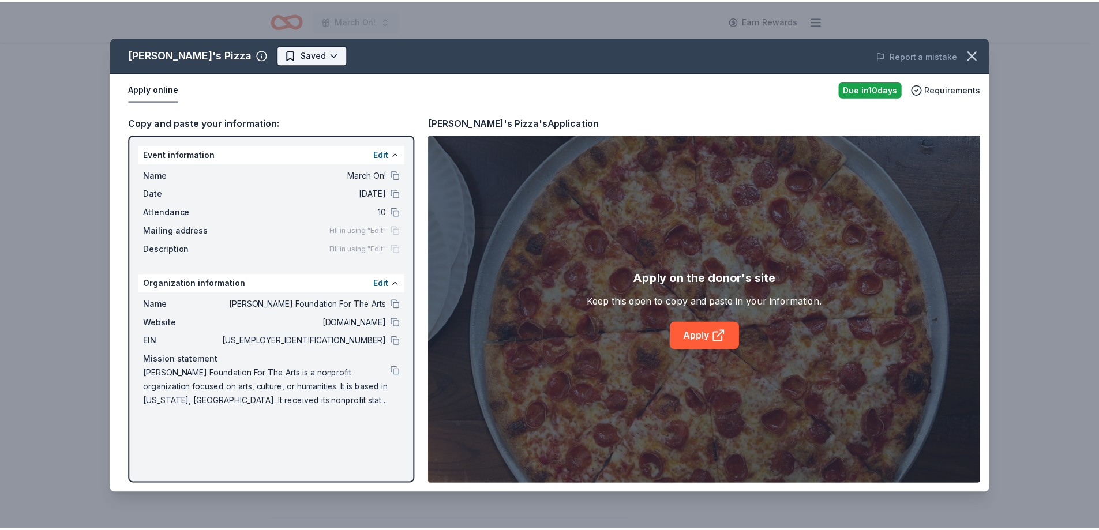
scroll to position [0, 0]
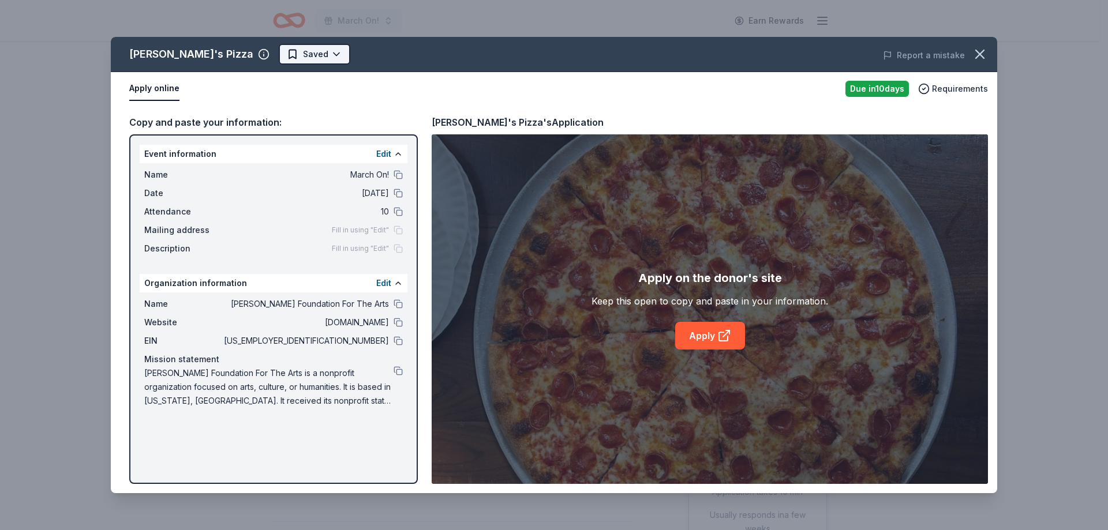
click at [271, 56] on html "March On! Earn Rewards Due [DATE] Share [PERSON_NAME]'s Pizza New Share Donatin…" at bounding box center [554, 265] width 1108 height 530
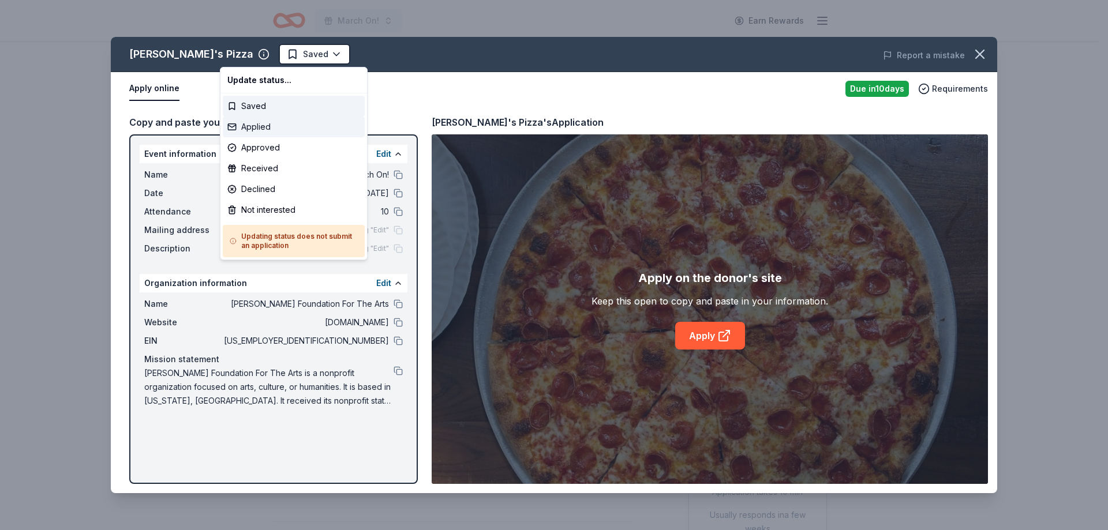
click at [284, 125] on div "Applied" at bounding box center [294, 127] width 142 height 21
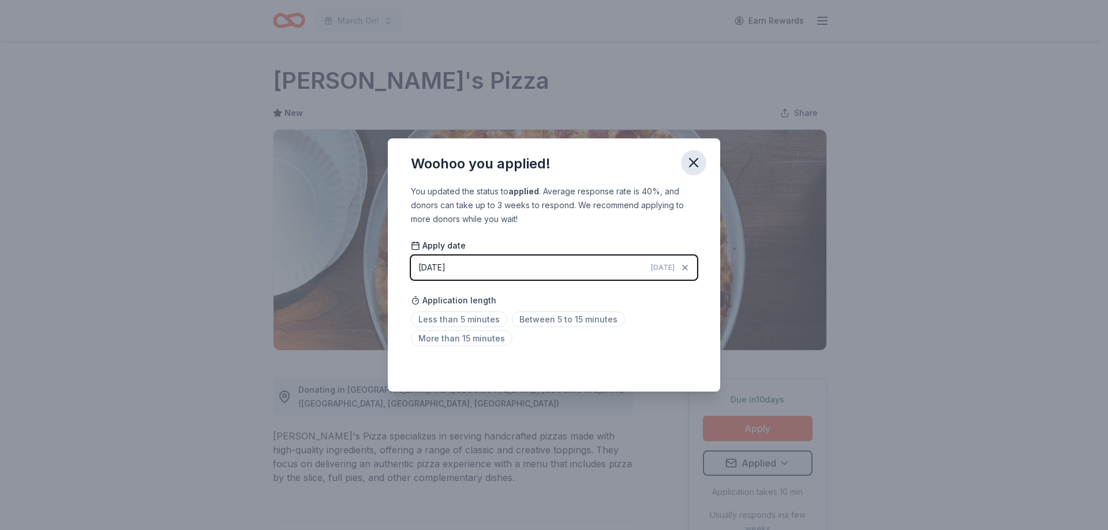
click at [682, 157] on button "button" at bounding box center [693, 162] width 25 height 25
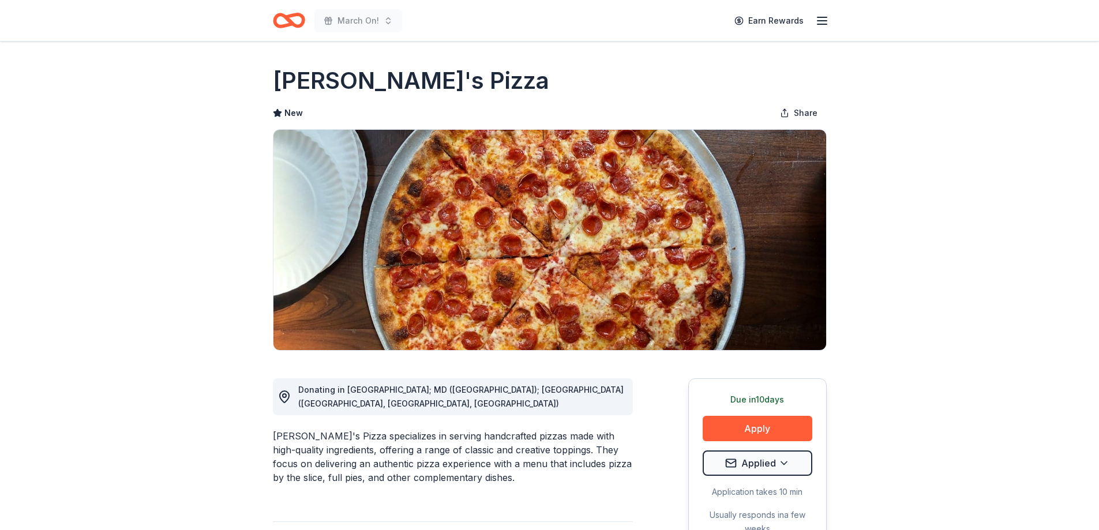
click at [313, 17] on div "March On!" at bounding box center [337, 20] width 129 height 27
click at [291, 21] on icon "Home" at bounding box center [284, 20] width 18 height 12
